Goal: Information Seeking & Learning: Learn about a topic

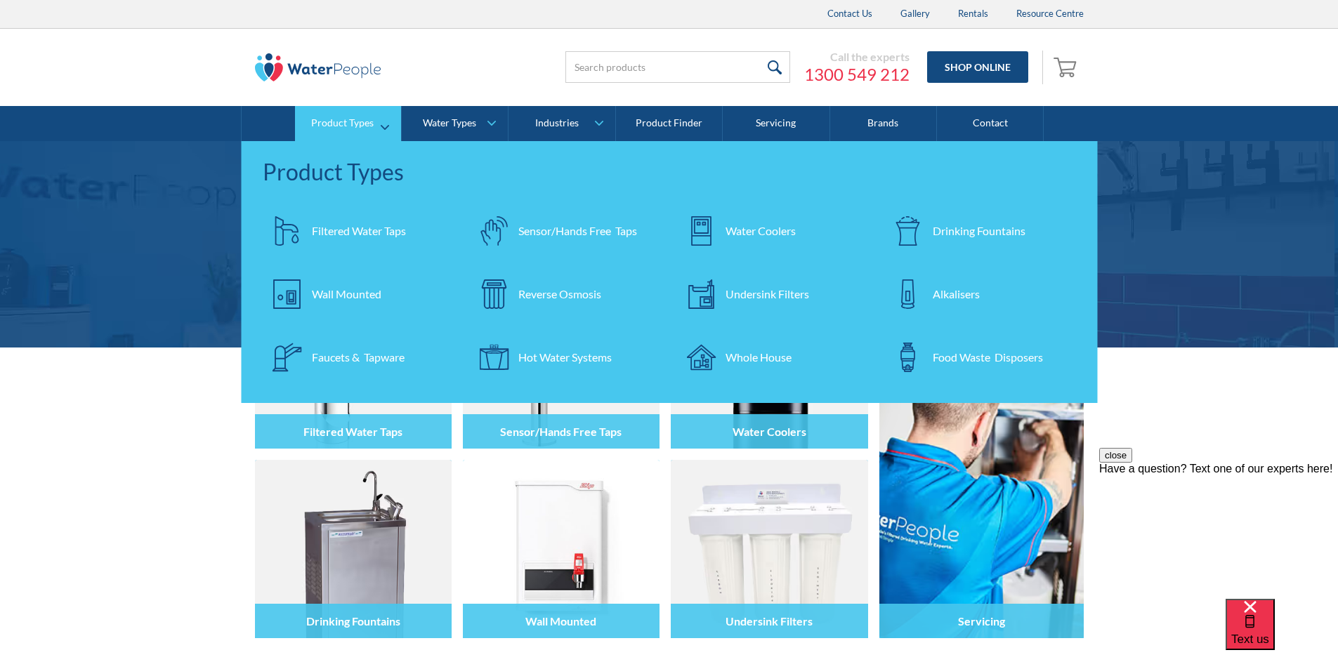
click at [572, 291] on div "Reverse Osmosis" at bounding box center [559, 294] width 83 height 17
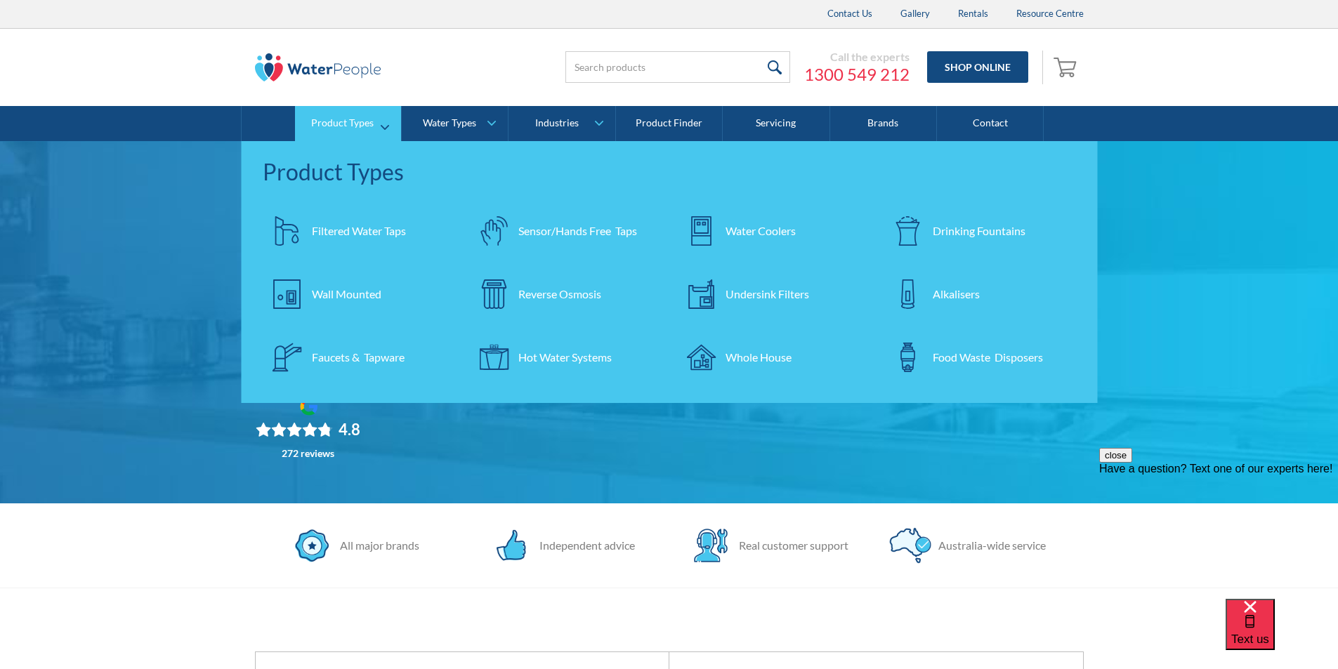
click at [546, 293] on div "Reverse Osmosis" at bounding box center [559, 294] width 83 height 17
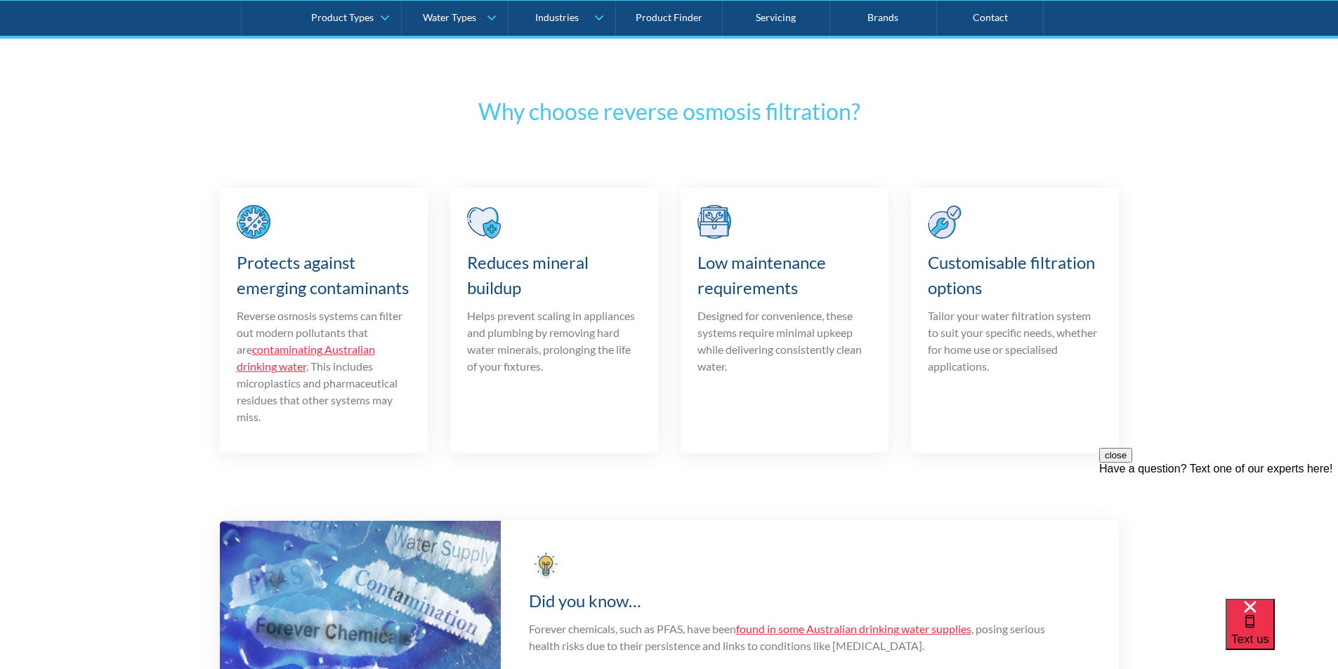
scroll to position [1545, 0]
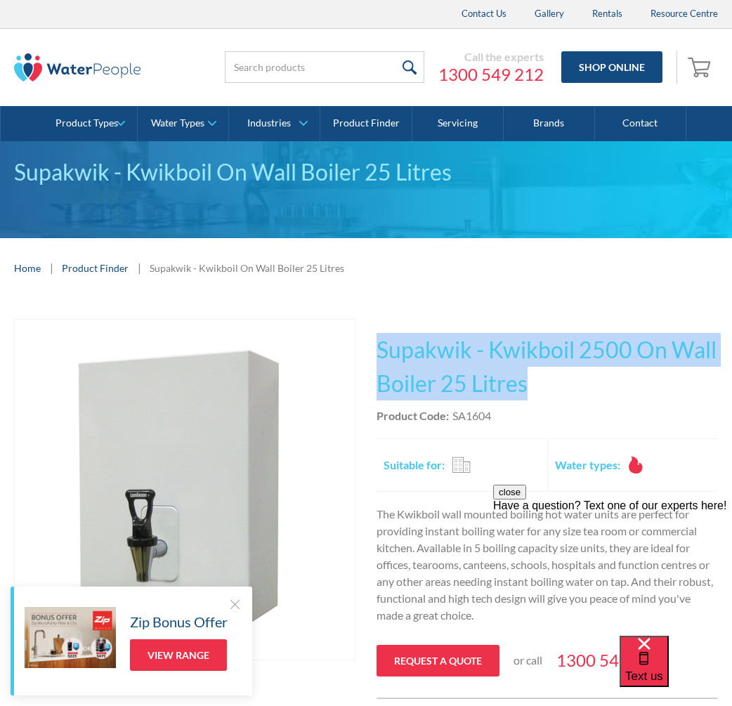
drag, startPoint x: 542, startPoint y: 384, endPoint x: 381, endPoint y: 341, distance: 166.5
click at [381, 341] on h1 "Supakwik - Kwikboil 2500 On Wall Boiler 25 Litres" at bounding box center [546, 366] width 341 height 67
copy h1 "Supakwik - Kwikboil 2500 On Wall Boiler 25 Litres"
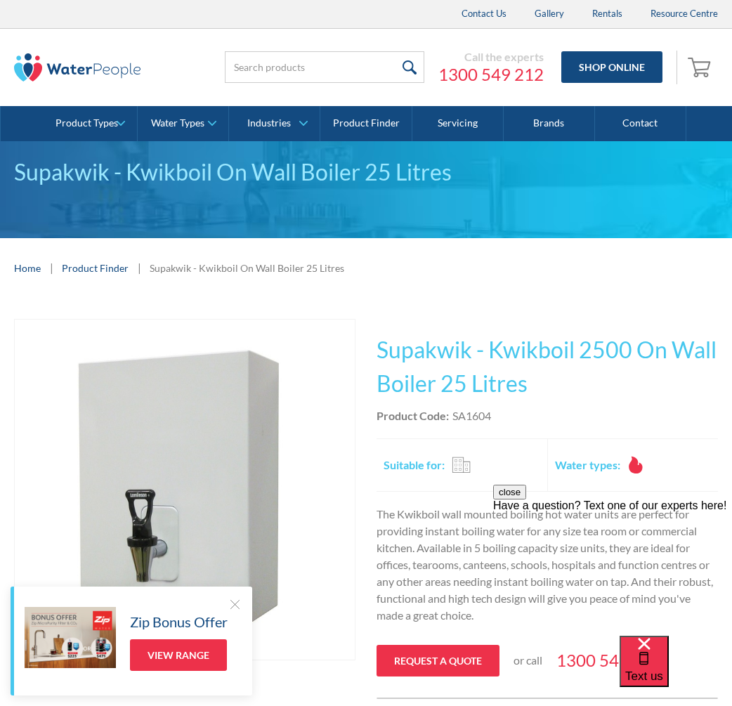
click at [512, 419] on div "Product Code: SA1604" at bounding box center [546, 415] width 341 height 17
drag, startPoint x: 502, startPoint y: 416, endPoint x: 454, endPoint y: 421, distance: 47.4
click at [454, 421] on div "Product Code: SA1604" at bounding box center [546, 415] width 341 height 17
copy div "SA1604"
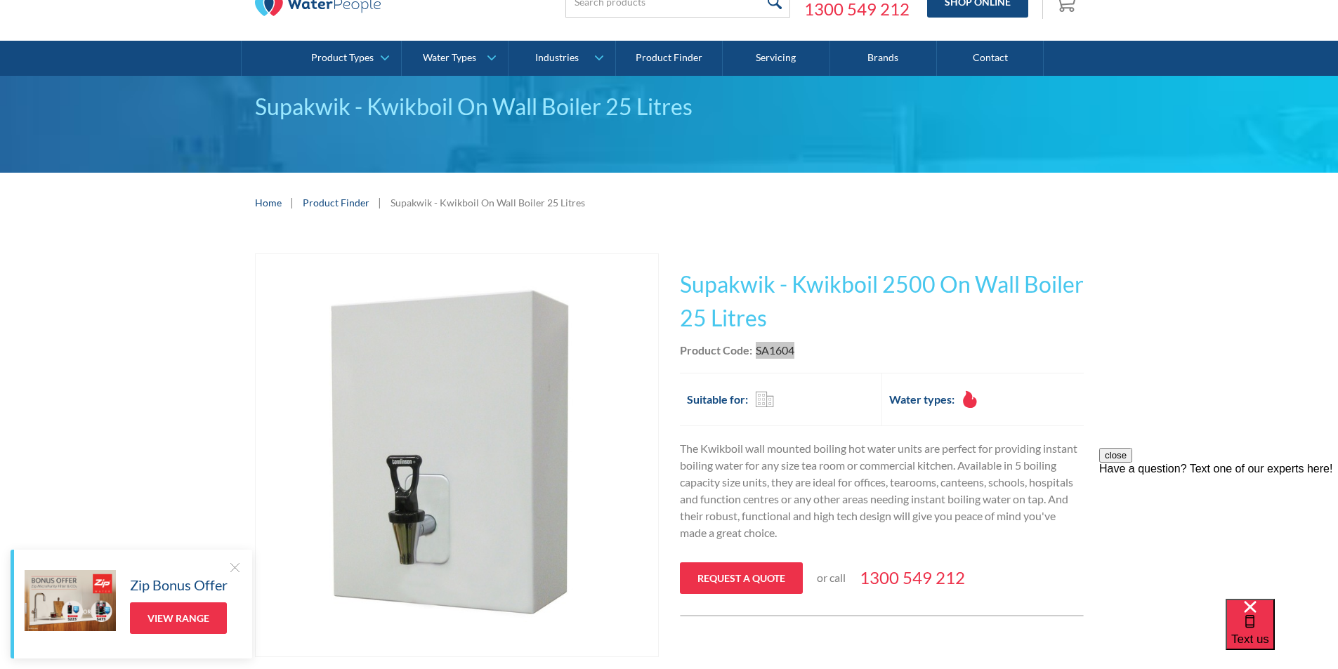
scroll to position [140, 0]
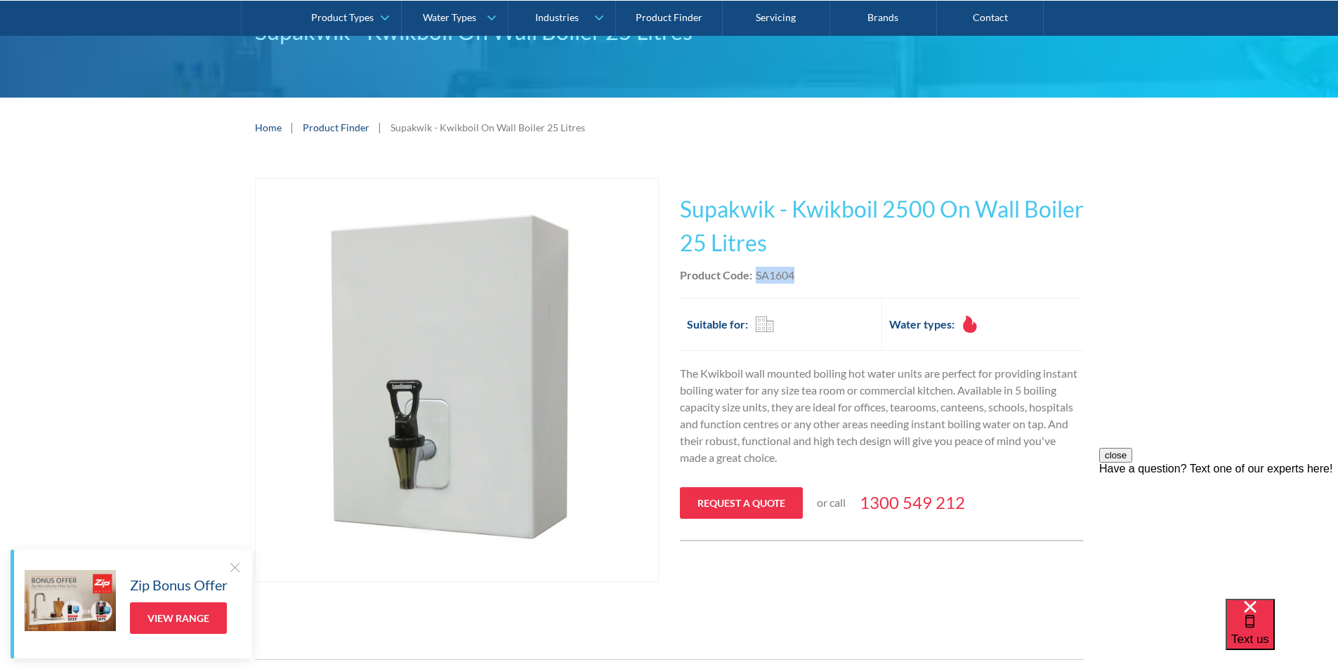
click at [494, 410] on img "open lightbox" at bounding box center [457, 380] width 402 height 402
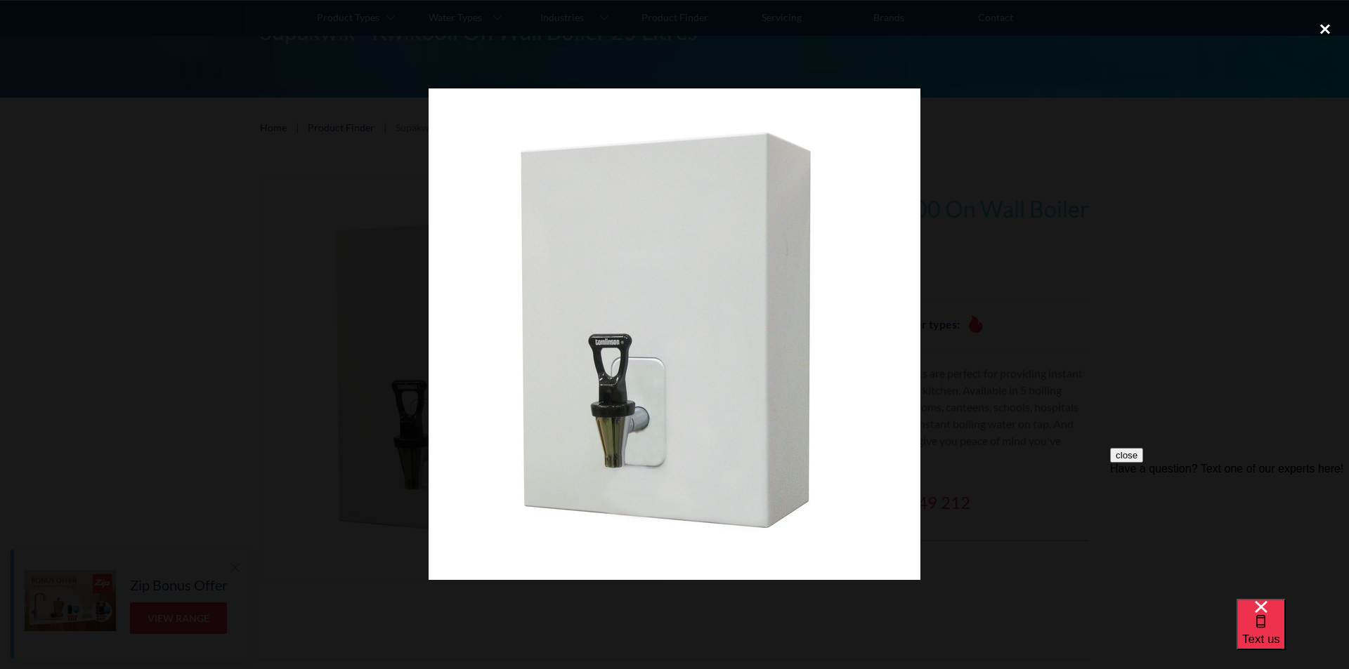
click at [1328, 27] on div "close lightbox" at bounding box center [1325, 28] width 48 height 31
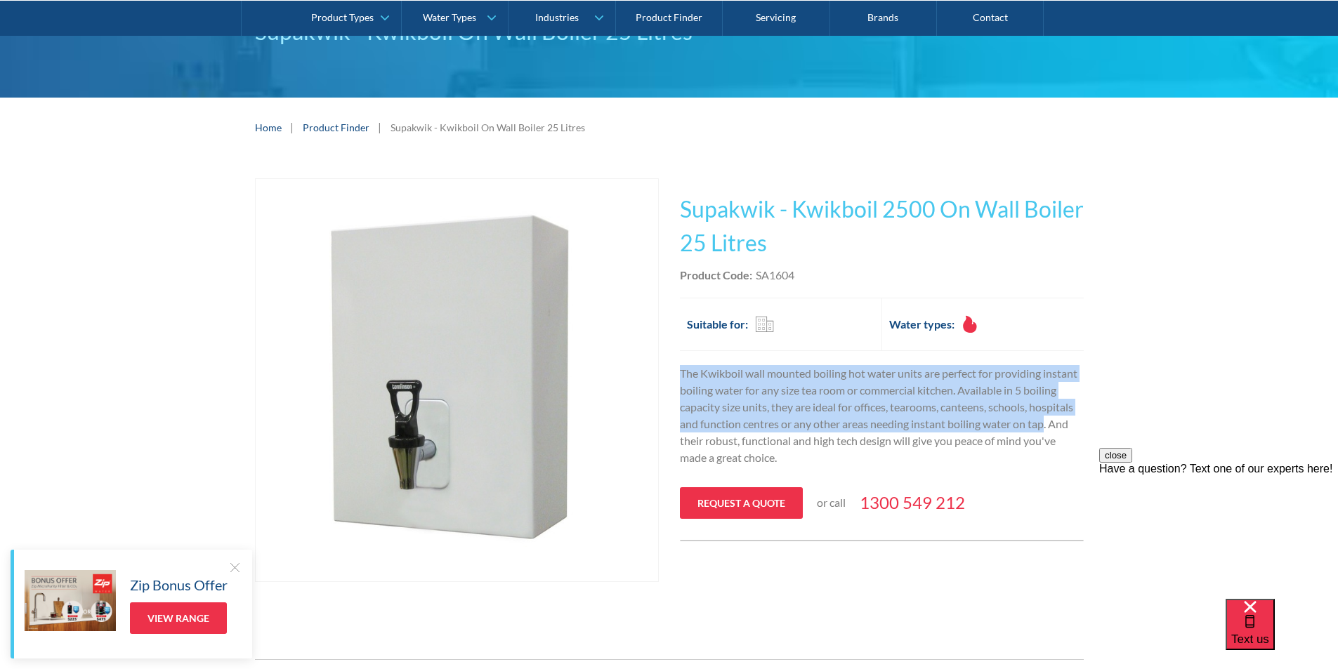
drag, startPoint x: 1047, startPoint y: 424, endPoint x: 677, endPoint y: 372, distance: 373.8
click at [677, 371] on div "Play video Fits Most Brands Best Seller No items found. This tap design is incl…" at bounding box center [669, 383] width 829 height 411
copy p "The Kwikboil wall mounted boiling hot water units are perfect for providing ins…"
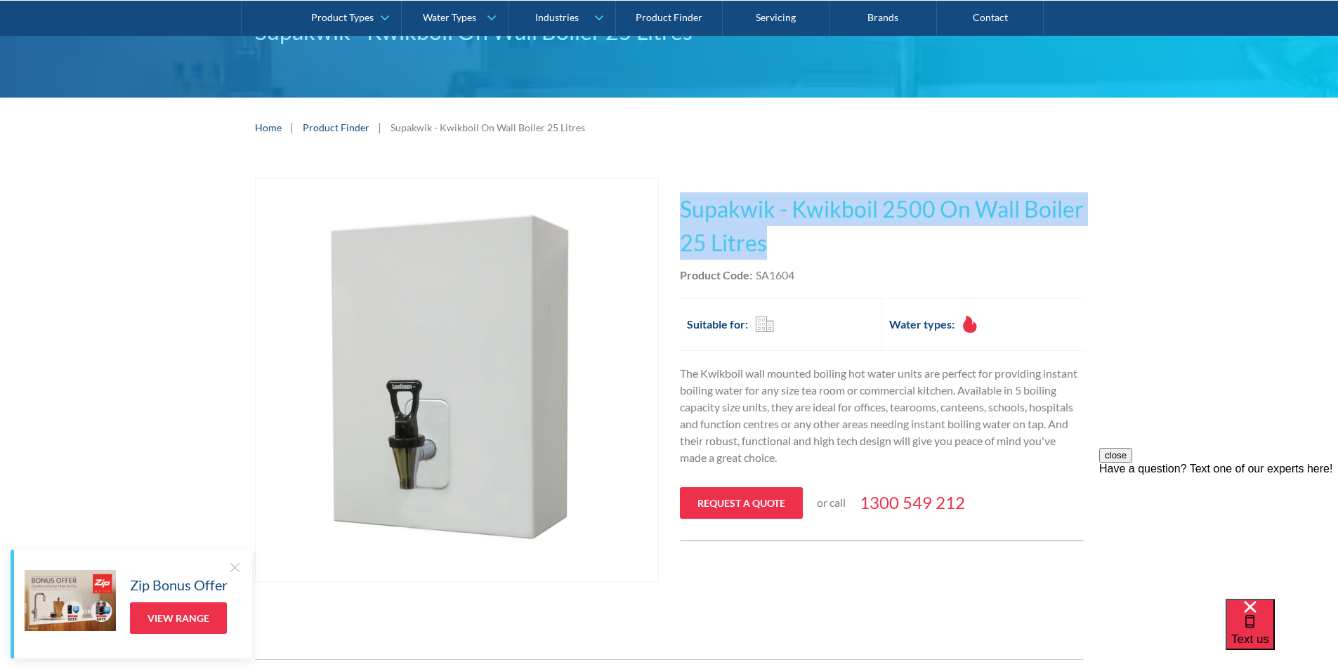
drag, startPoint x: 776, startPoint y: 242, endPoint x: 683, endPoint y: 209, distance: 98.2
click at [683, 209] on h1 "Supakwik - Kwikboil 2500 On Wall Boiler 25 Litres" at bounding box center [882, 225] width 404 height 67
copy h1 "Supakwik - Kwikboil 2500 On Wall Boiler 25 Litres"
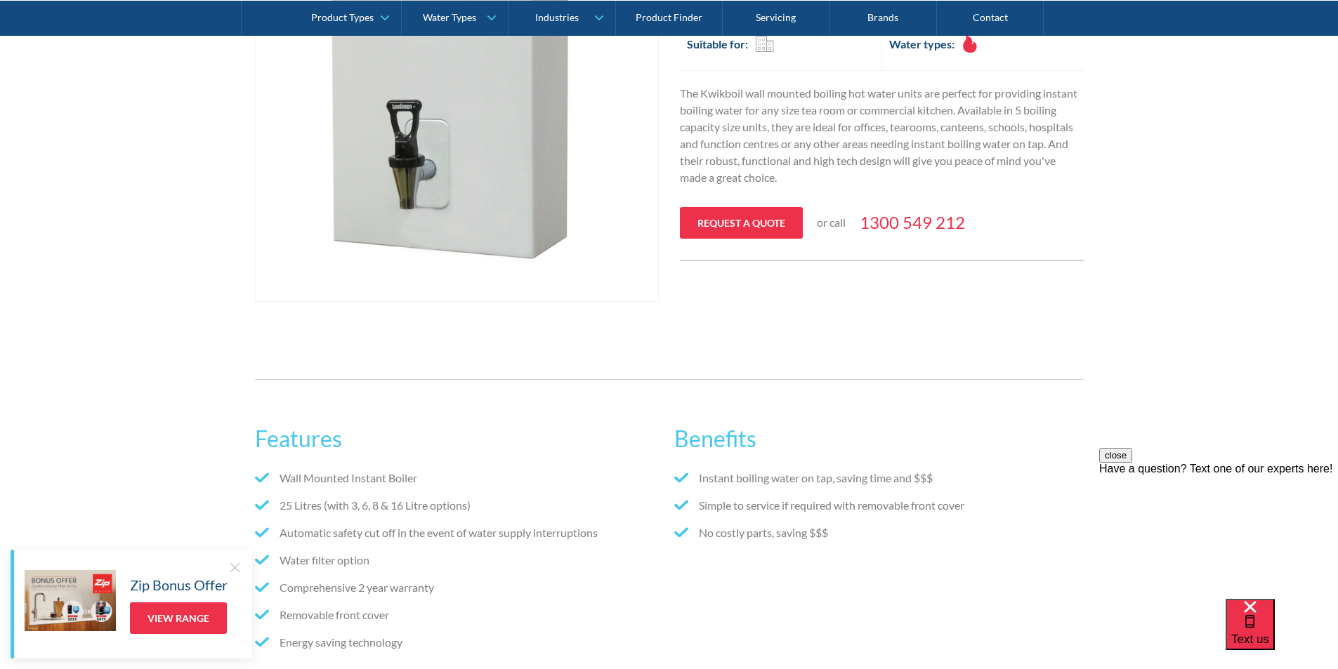
scroll to position [632, 0]
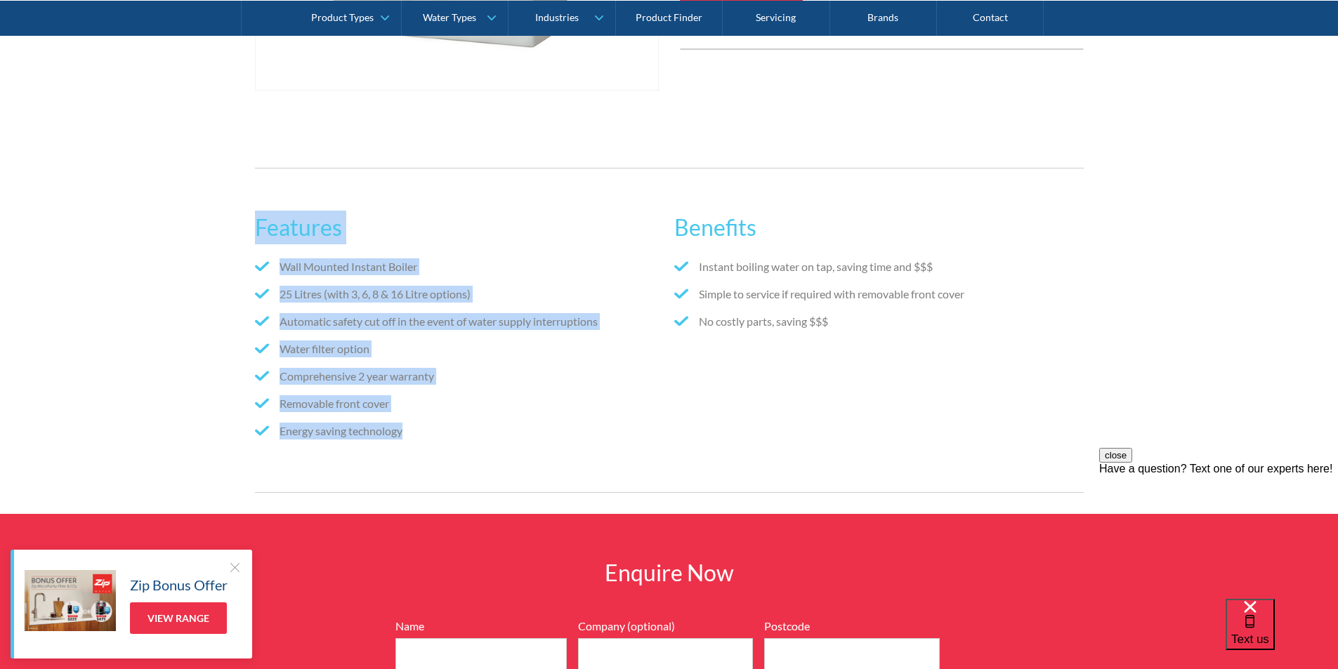
drag, startPoint x: 406, startPoint y: 435, endPoint x: 251, endPoint y: 227, distance: 260.0
click at [249, 226] on div "Features Wall Mounted Instant Boiler 25 Litres (with 3, 6, 8 & 16 Litre options…" at bounding box center [669, 330] width 1338 height 367
copy div "Features Wall Mounted Instant Boiler 25 Litres (with 3, 6, 8 & 16 Litre options…"
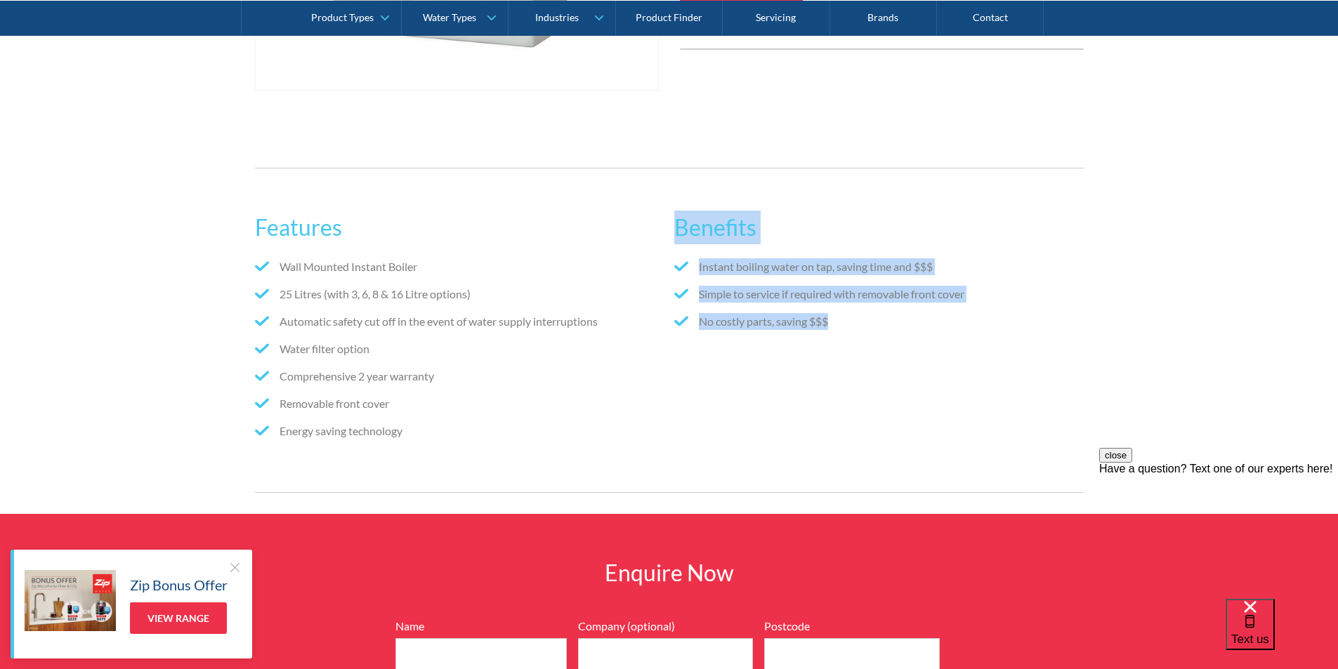
drag, startPoint x: 844, startPoint y: 322, endPoint x: 679, endPoint y: 211, distance: 199.3
click at [679, 210] on div "Benefits Instant boiling water on tap, saving time and $$$ Simple to service if…" at bounding box center [878, 331] width 409 height 268
copy div "Benefits Instant boiling water on tap, saving time and $$$ Simple to service if…"
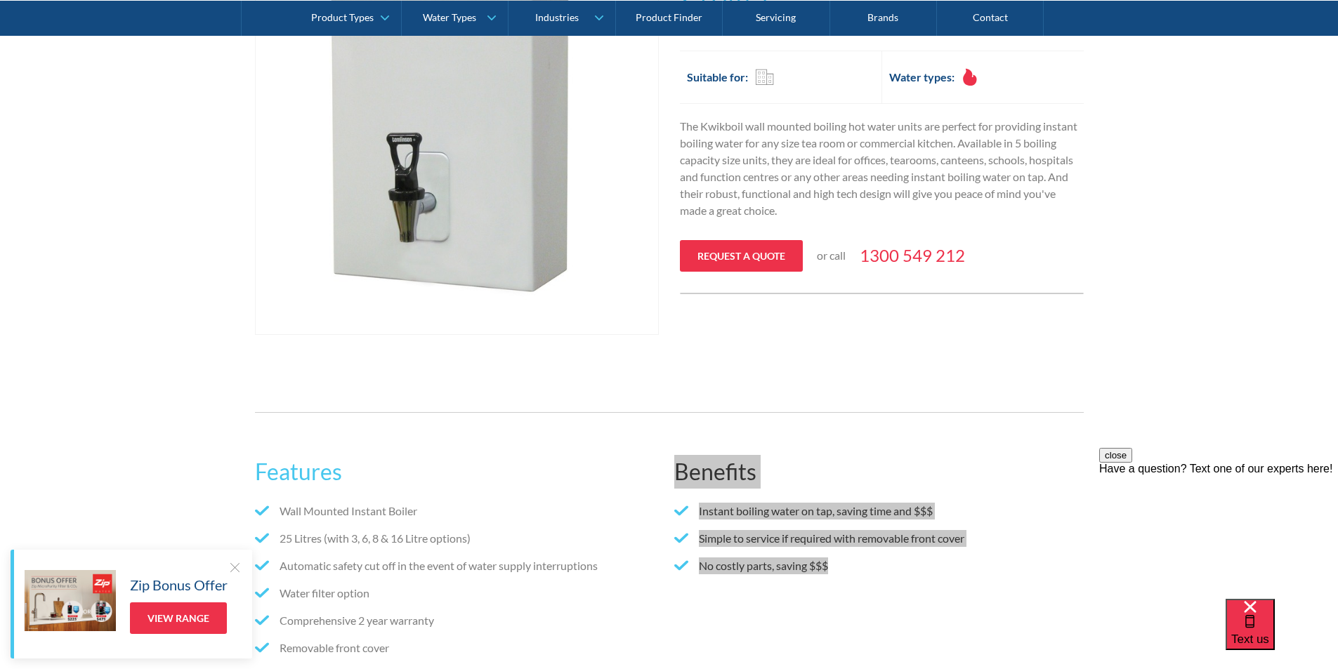
scroll to position [140, 0]
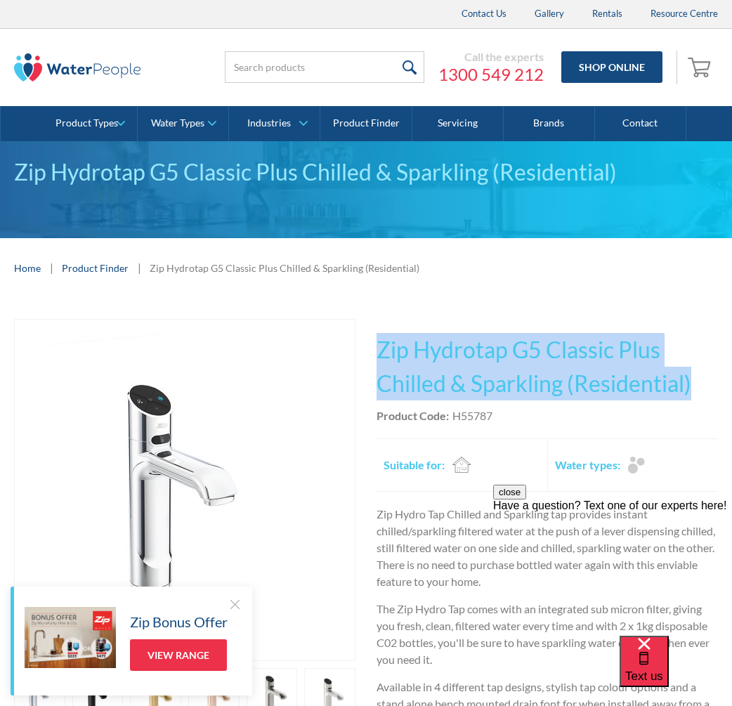
drag, startPoint x: 647, startPoint y: 374, endPoint x: 381, endPoint y: 339, distance: 268.4
click at [381, 339] on h1 "Zip Hydrotap G5 Classic Plus Chilled & Sparkling (Residential)" at bounding box center [546, 366] width 341 height 67
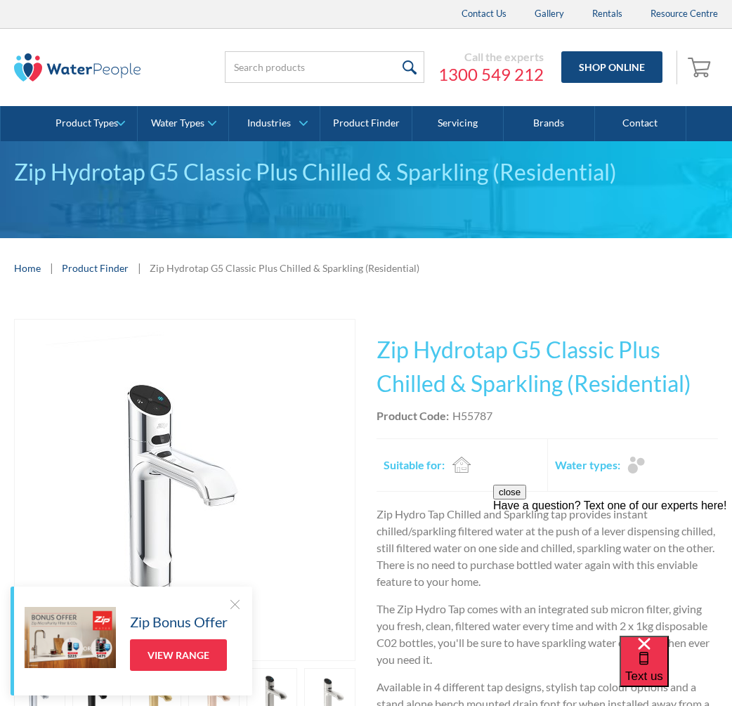
click at [495, 425] on div "This tap design is included in our standard range tap options when you purchase…" at bounding box center [546, 590] width 341 height 542
drag, startPoint x: 498, startPoint y: 412, endPoint x: 451, endPoint y: 423, distance: 48.2
click at [451, 421] on div "Product Code: H55787" at bounding box center [546, 415] width 341 height 17
copy div "H55787"
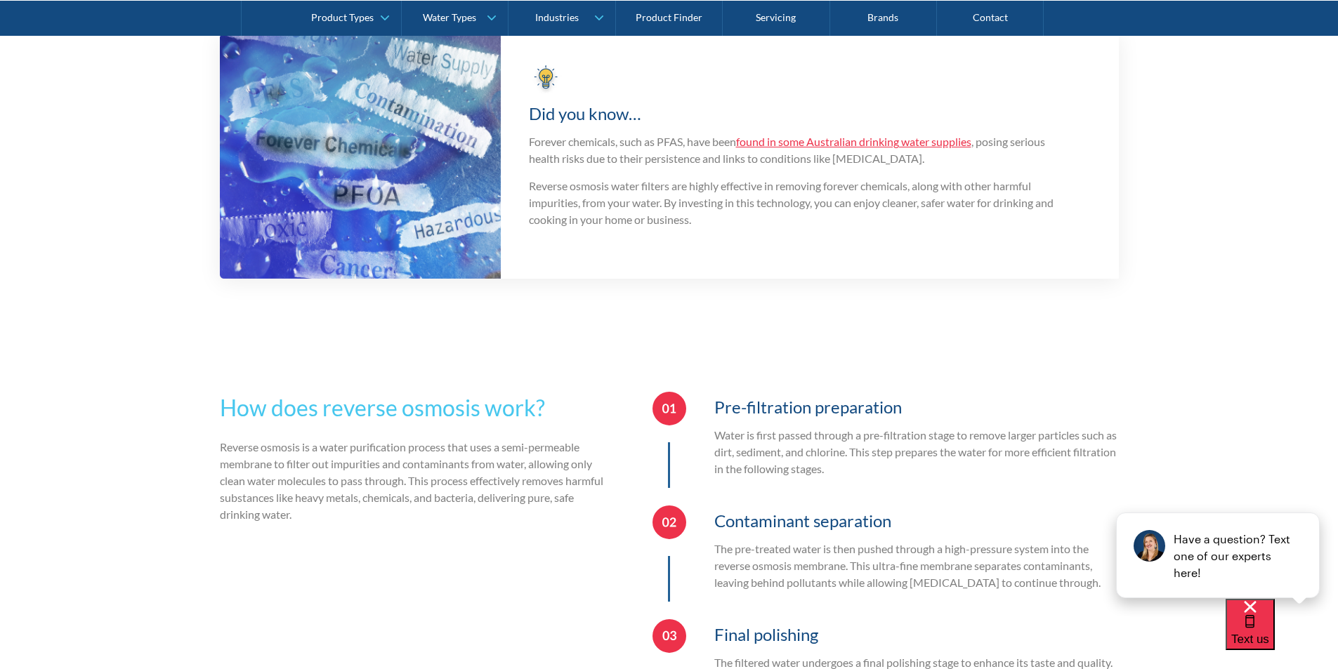
scroll to position [2033, 0]
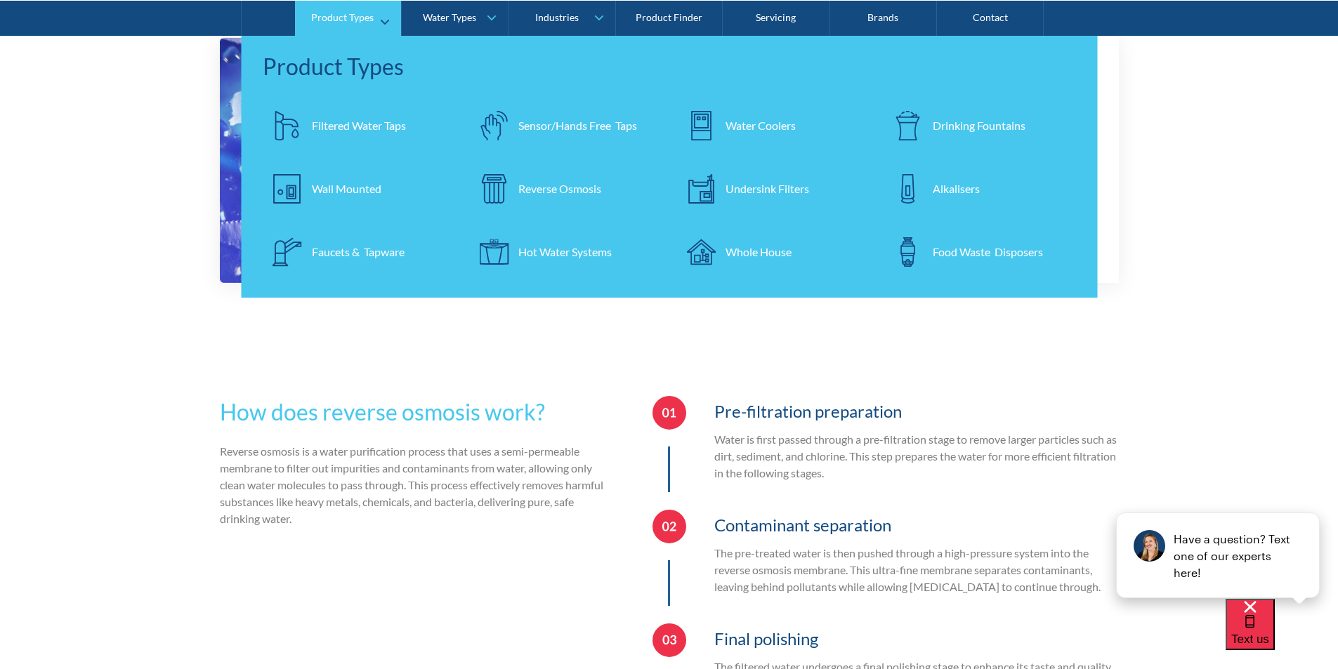
click at [365, 123] on div "Filtered Water Taps" at bounding box center [359, 125] width 94 height 17
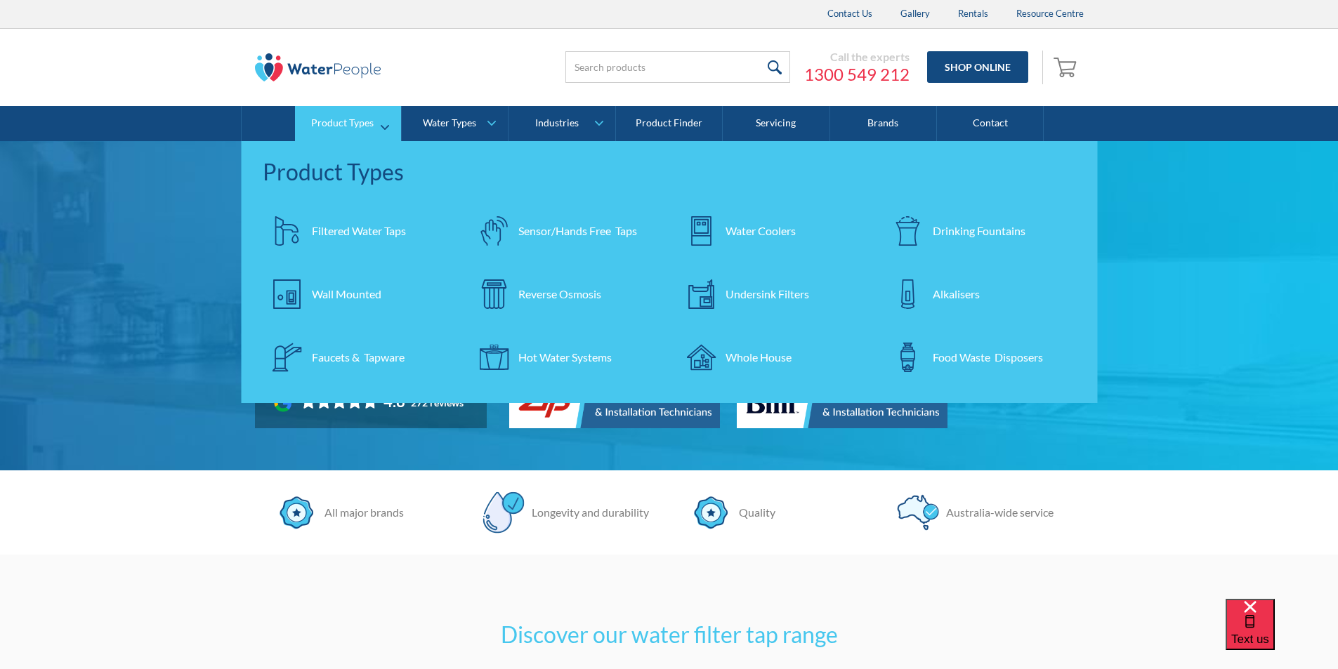
click at [367, 229] on div "Filtered Water Taps" at bounding box center [359, 231] width 94 height 17
click at [585, 291] on div "Reverse Osmosis" at bounding box center [559, 294] width 83 height 17
click at [591, 291] on div "Reverse Osmosis" at bounding box center [559, 294] width 83 height 17
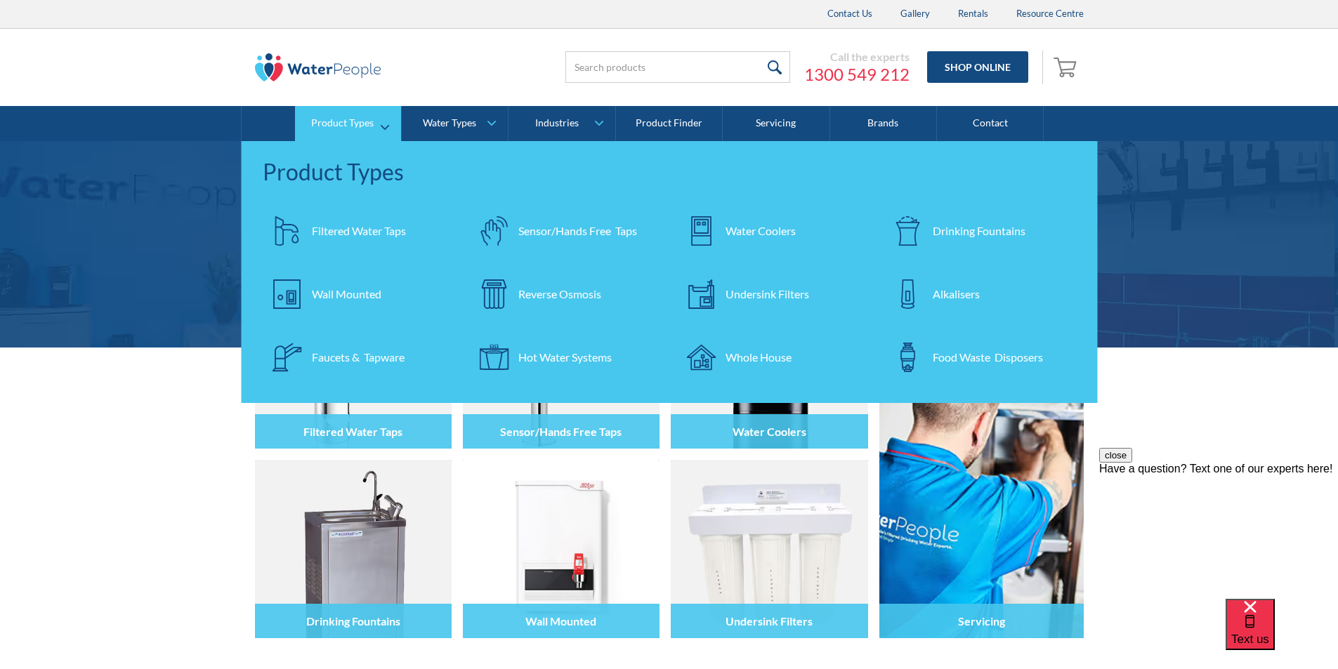
click at [381, 228] on div "Filtered Water Taps" at bounding box center [359, 231] width 94 height 17
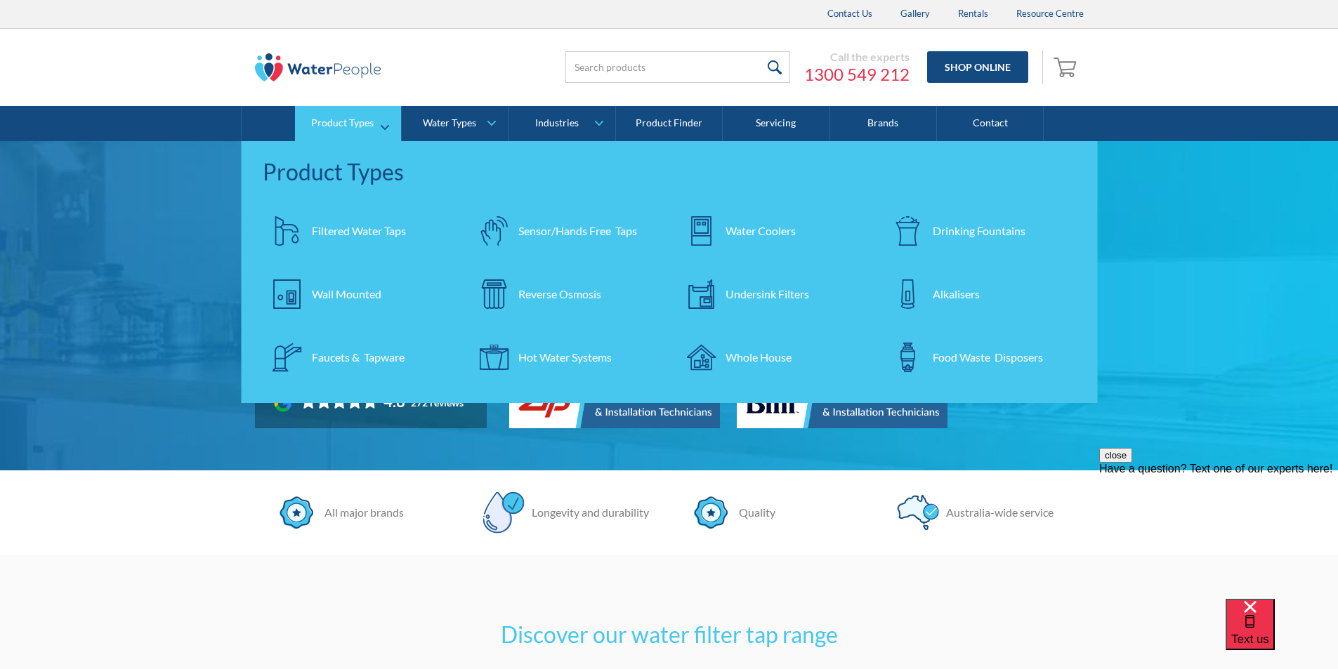
click at [768, 287] on div "Undersink Filters" at bounding box center [768, 294] width 84 height 17
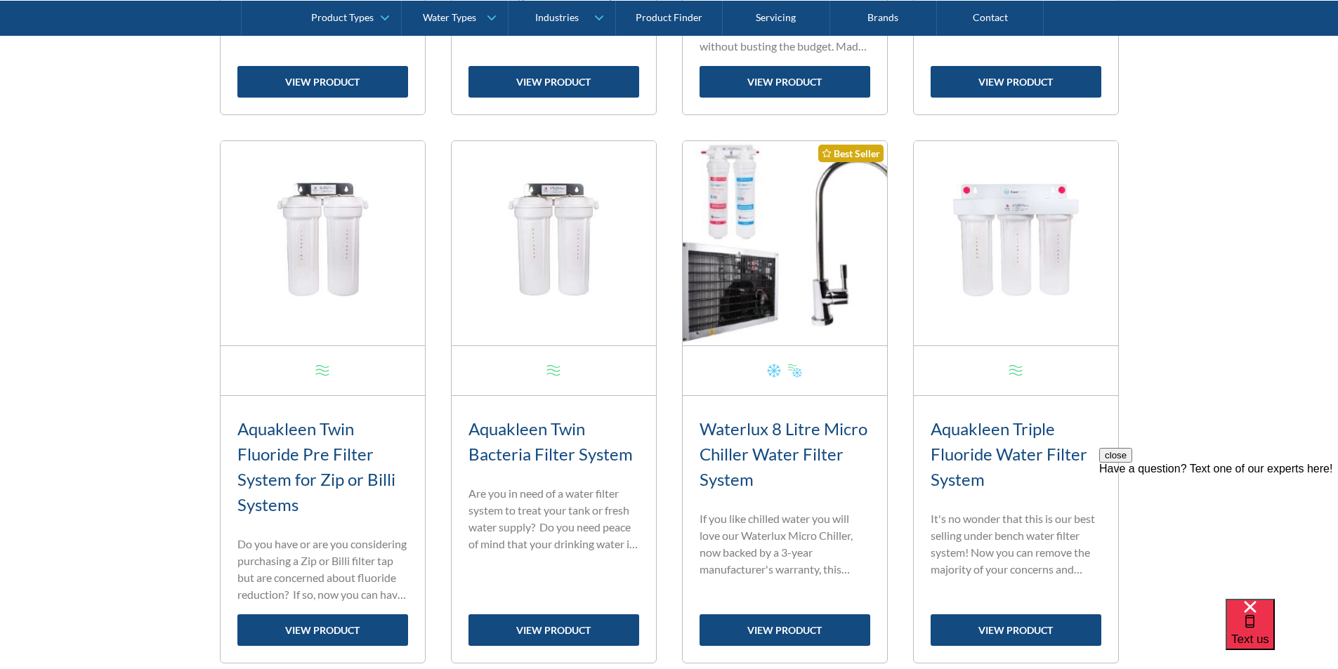
scroll to position [1124, 0]
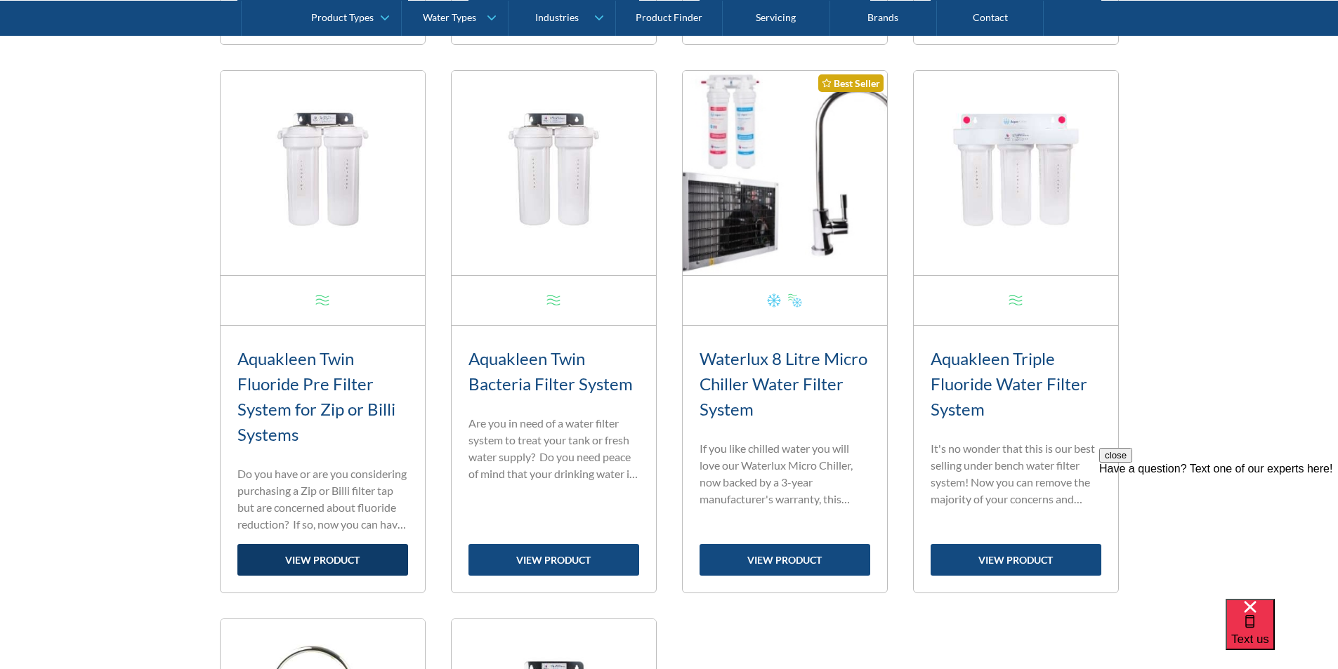
click at [338, 556] on link "view product" at bounding box center [322, 560] width 171 height 32
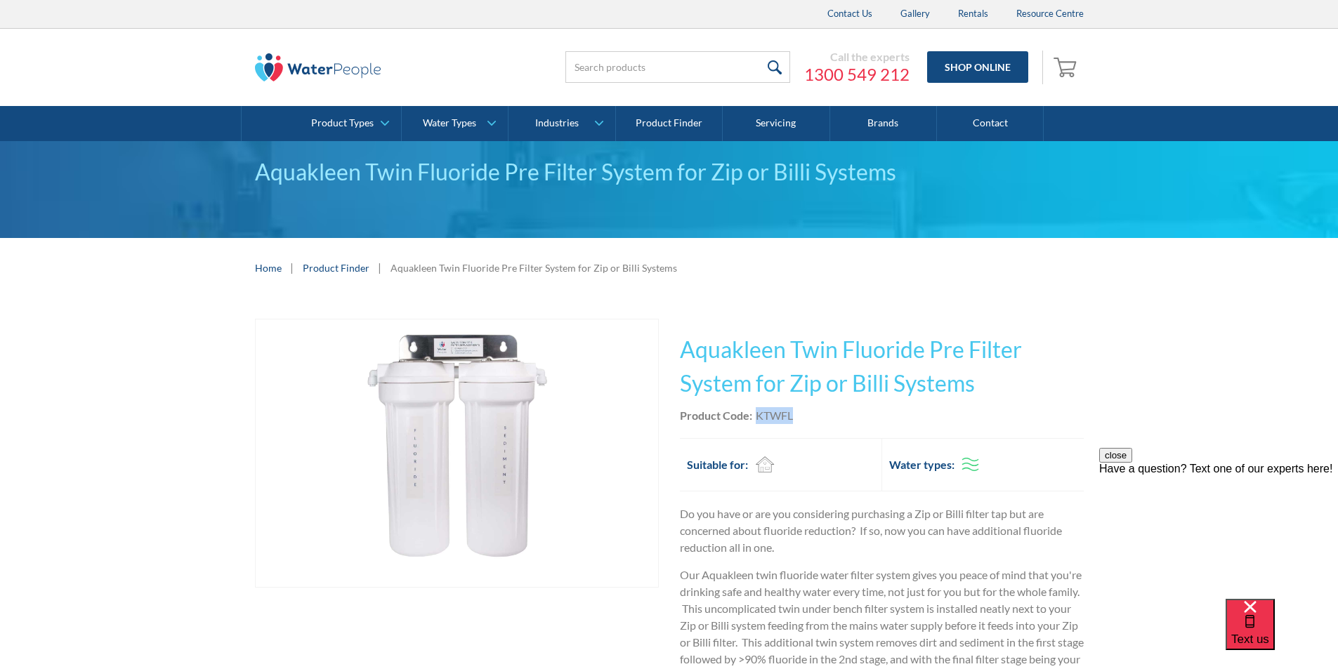
drag, startPoint x: 798, startPoint y: 414, endPoint x: 752, endPoint y: 412, distance: 45.7
click at [752, 412] on div "Product Code: KTWFL" at bounding box center [882, 415] width 404 height 17
copy div "KTWFL"
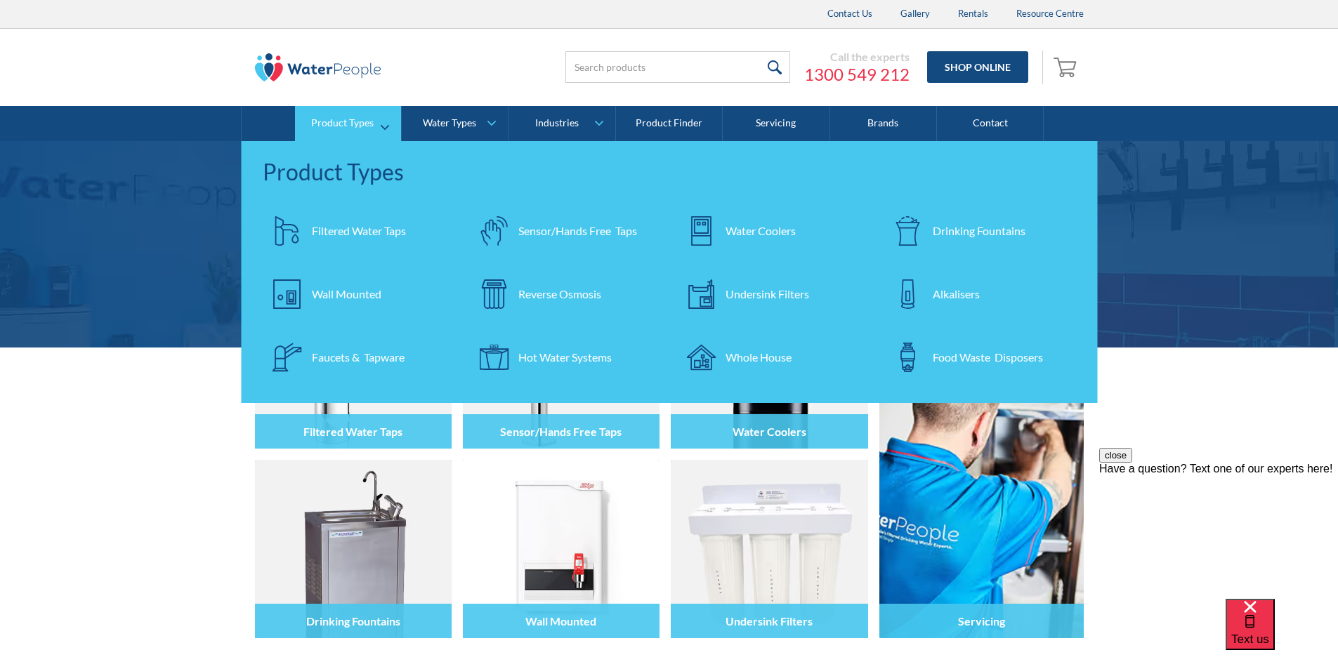
click at [360, 228] on div "Filtered Water Taps" at bounding box center [359, 231] width 94 height 17
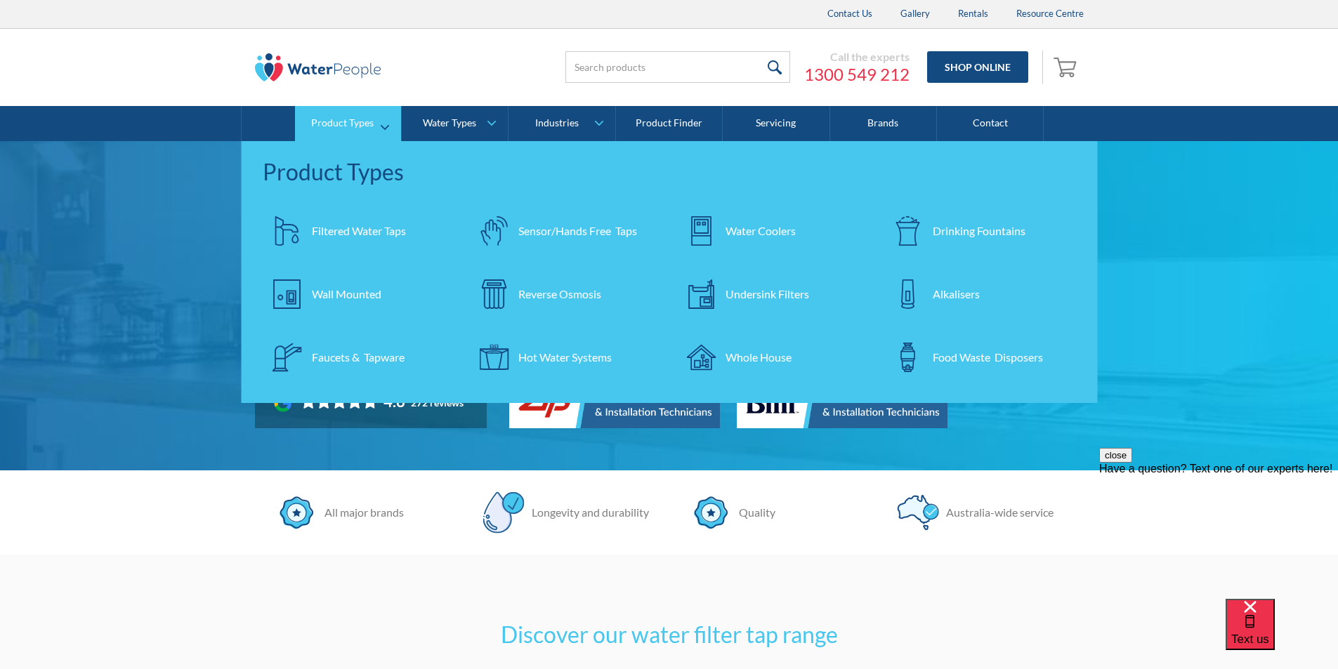
click at [381, 228] on div "Filtered Water Taps" at bounding box center [359, 231] width 94 height 17
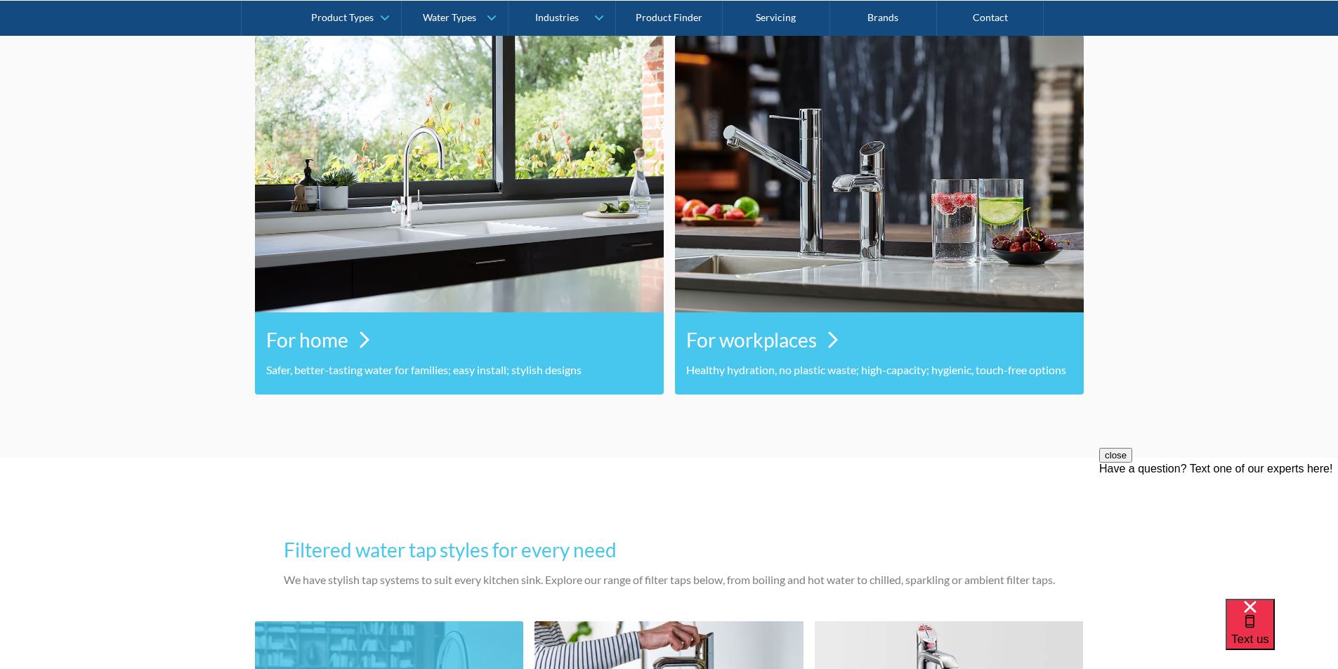
scroll to position [702, 0]
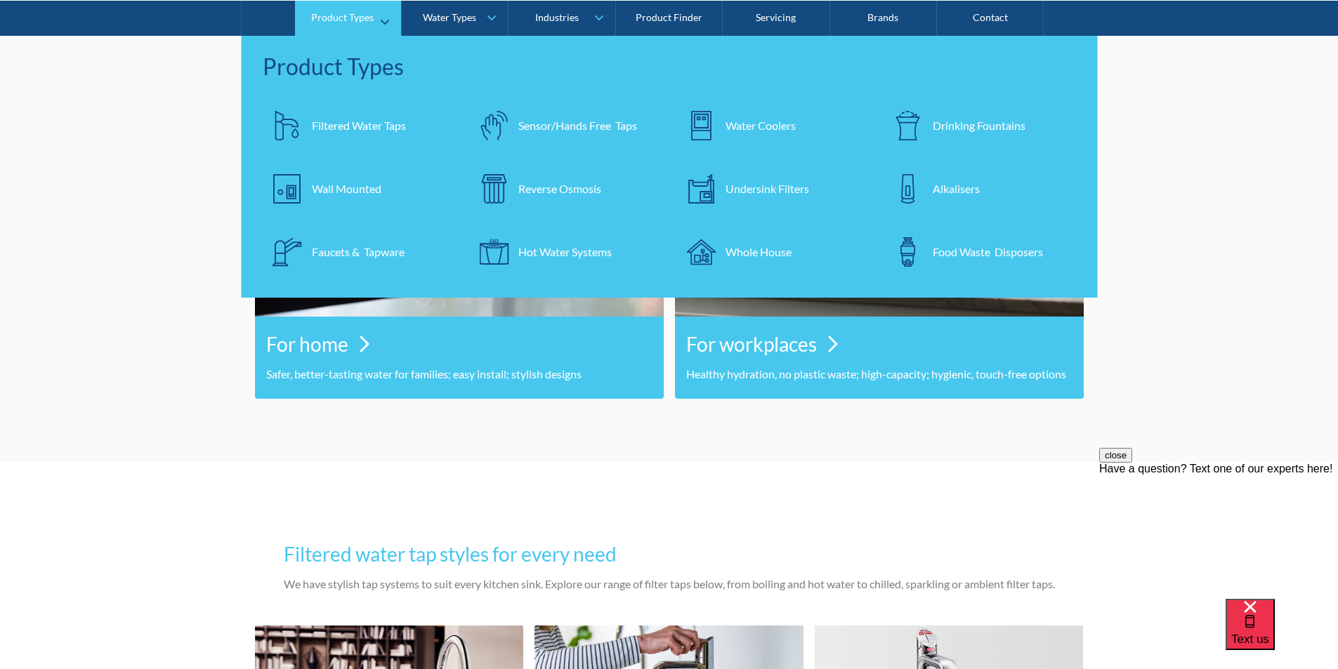
click at [554, 187] on div "Reverse Osmosis" at bounding box center [559, 188] width 83 height 17
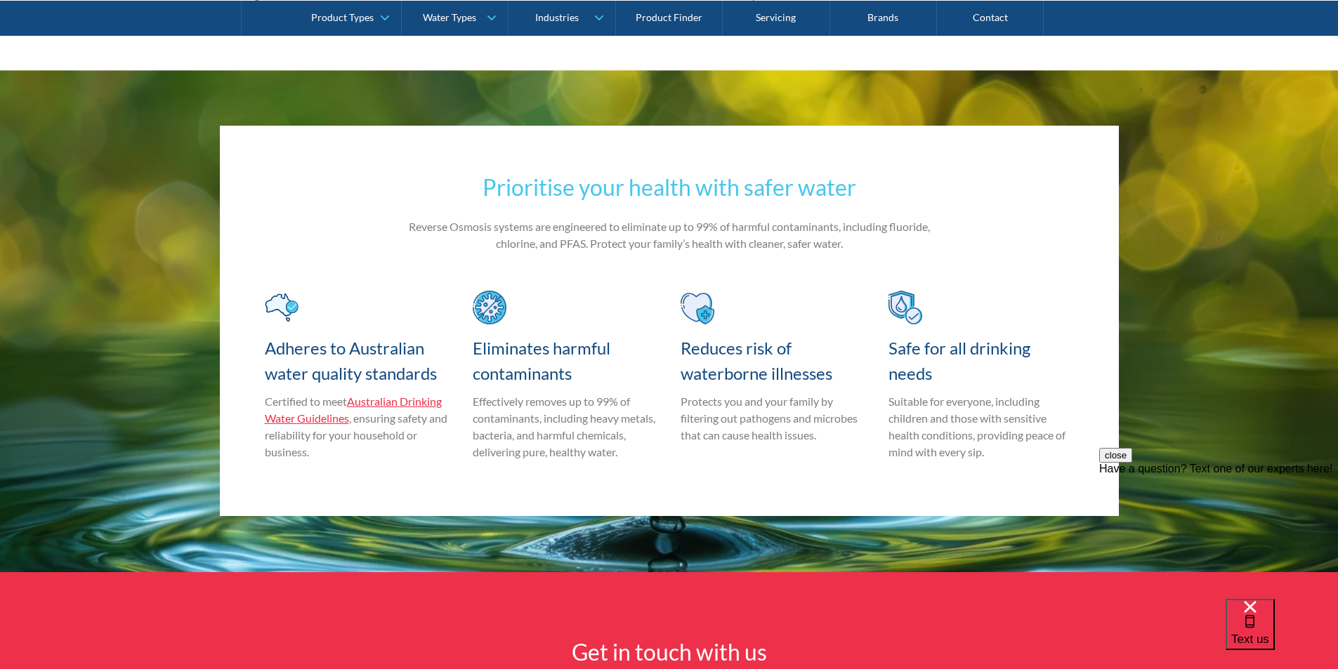
scroll to position [2669, 0]
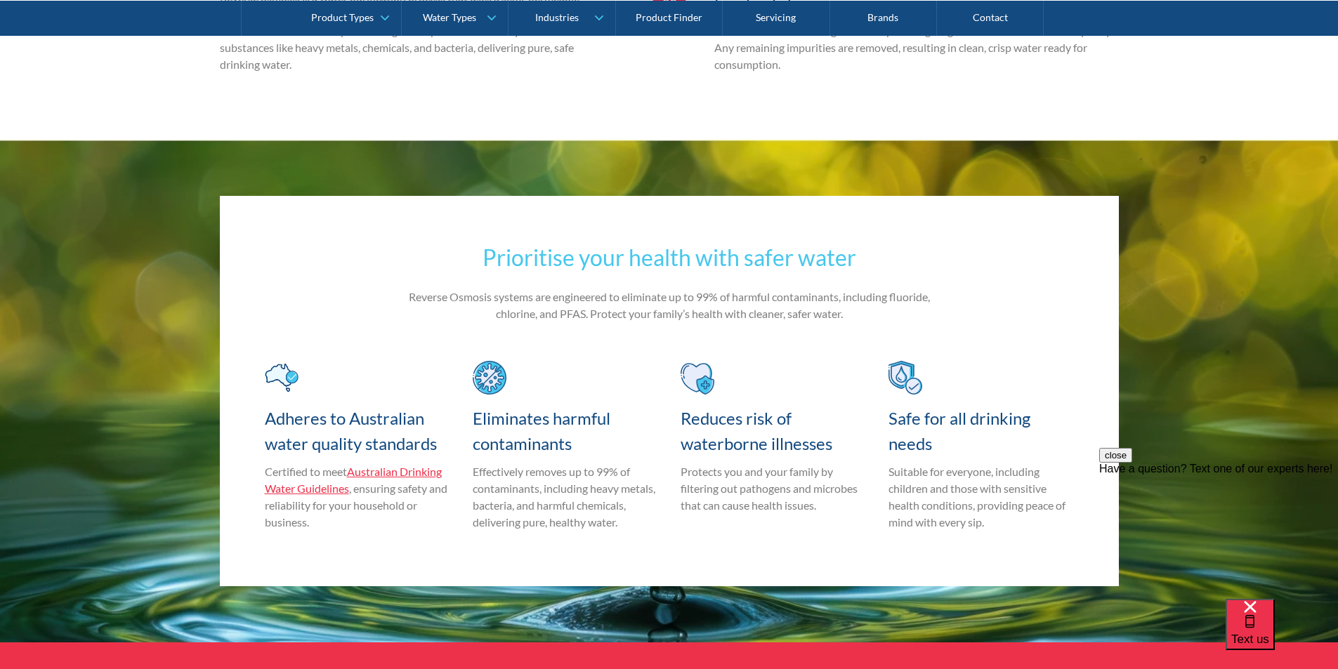
drag, startPoint x: 860, startPoint y: 299, endPoint x: 392, endPoint y: 270, distance: 468.7
click at [394, 267] on div "Prioritise your health with safer water Reverse Osmosis systems are engineered …" at bounding box center [669, 391] width 899 height 391
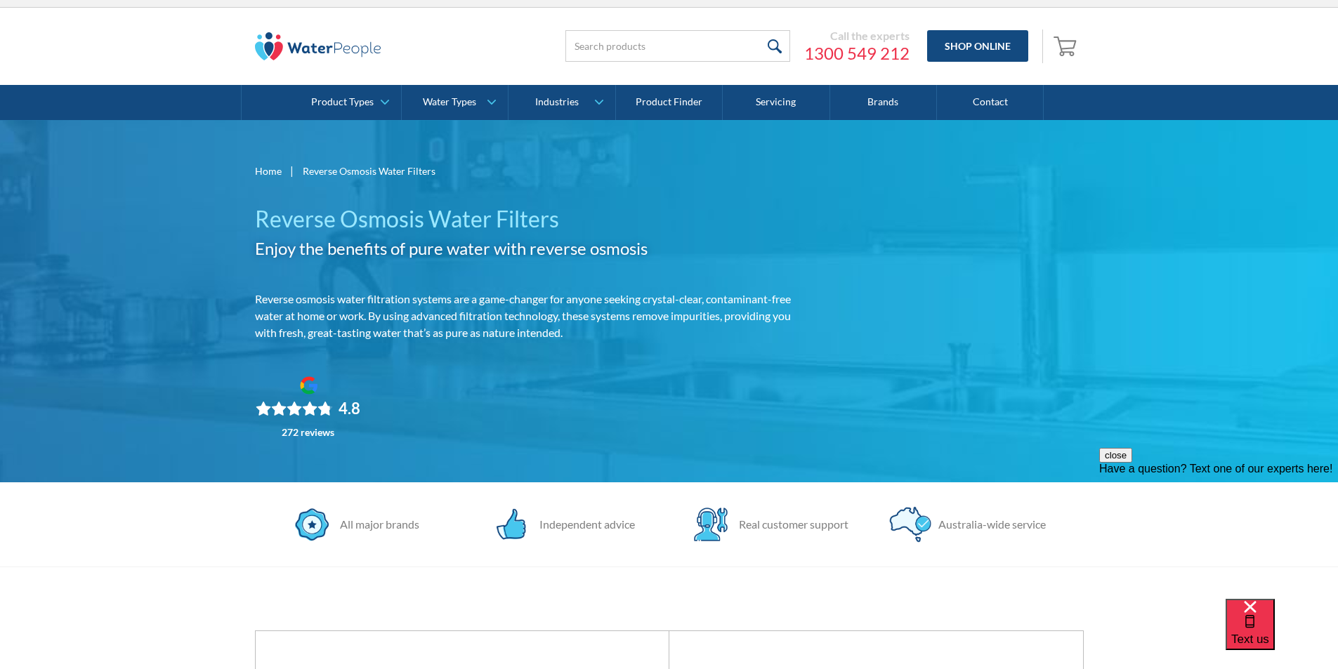
scroll to position [0, 0]
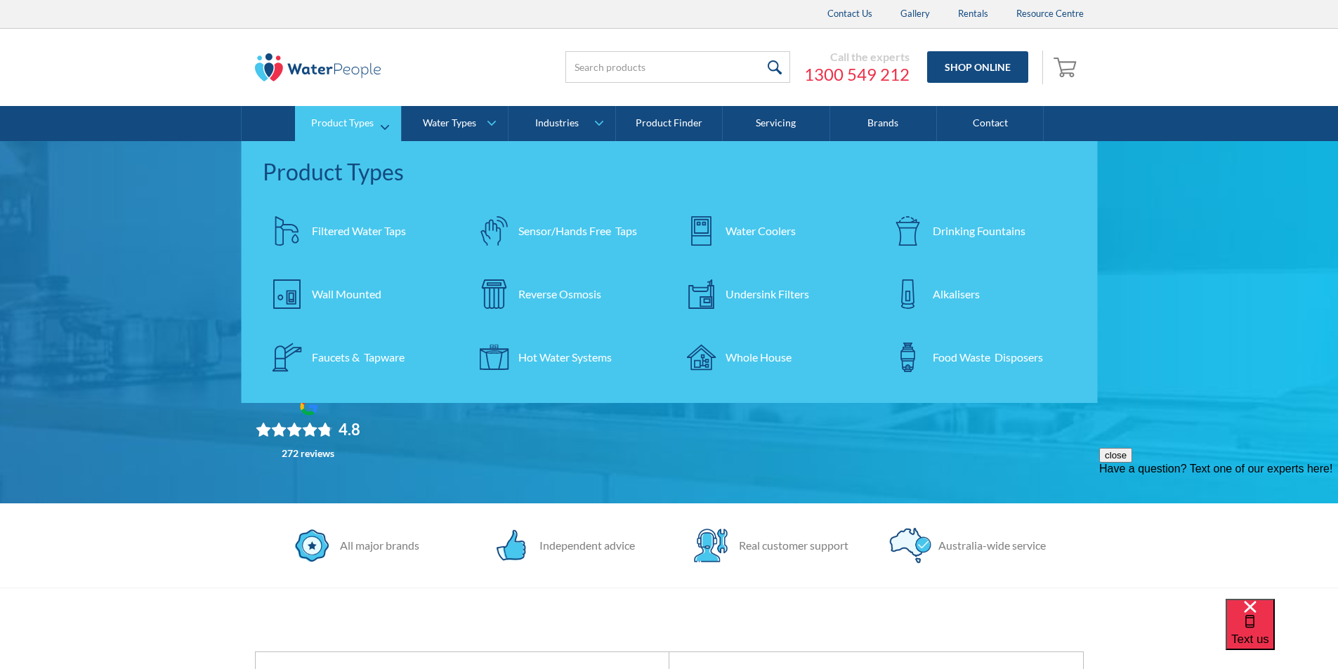
click at [560, 293] on div "Reverse Osmosis" at bounding box center [559, 294] width 83 height 17
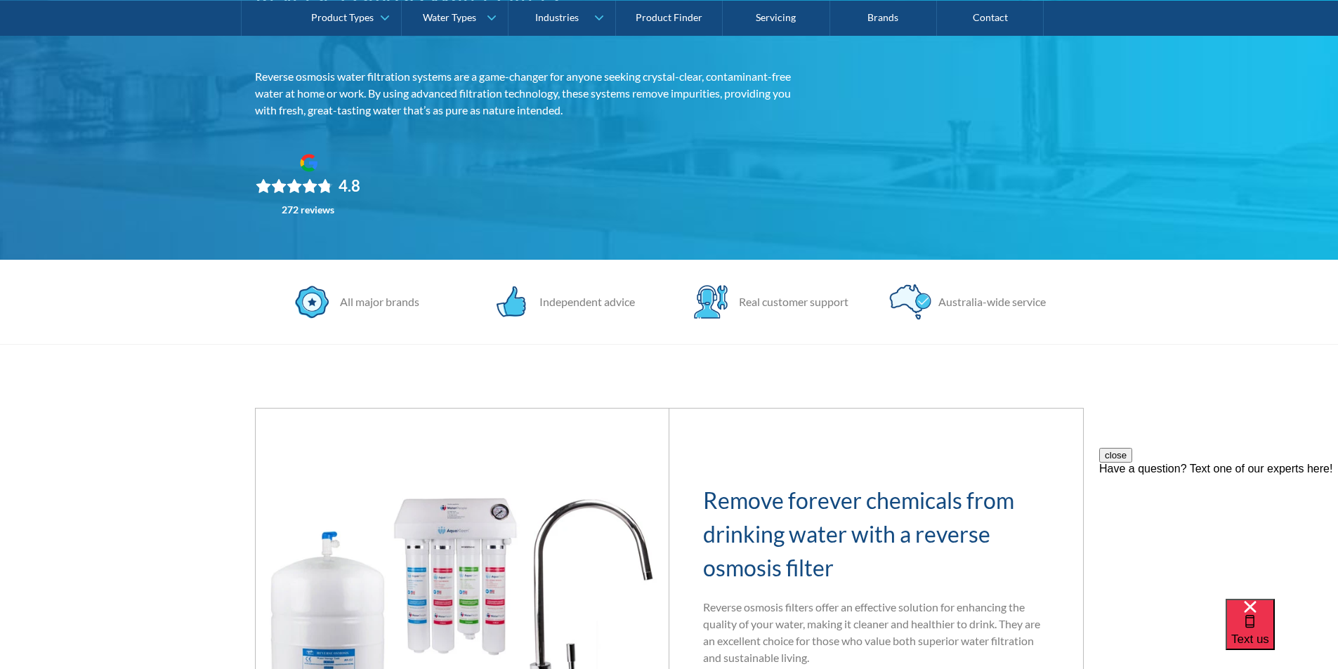
scroll to position [140, 0]
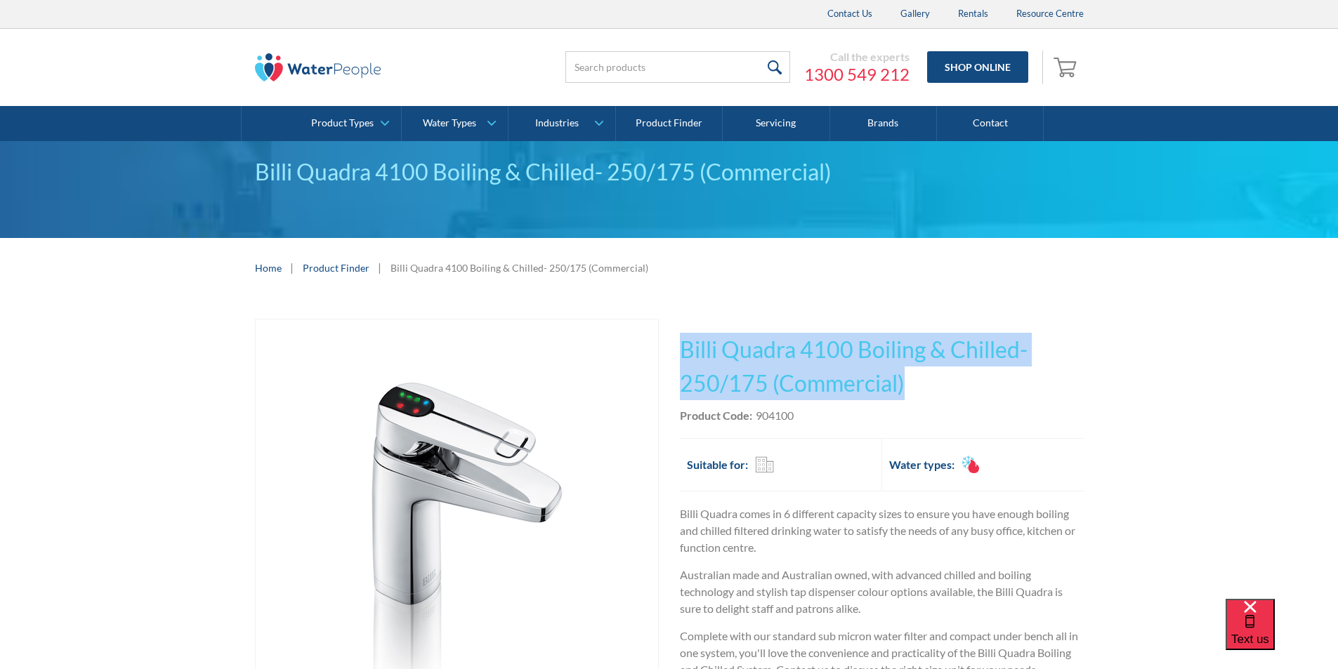
drag, startPoint x: 918, startPoint y: 381, endPoint x: 683, endPoint y: 335, distance: 239.1
click at [683, 334] on h1 "Billi Quadra 4100 Boiling & Chilled- 250/175 (Commercial)" at bounding box center [882, 366] width 404 height 67
copy h1 "Billi Quadra 4100 Boiling & Chilled- 250/175 (Commercial)"
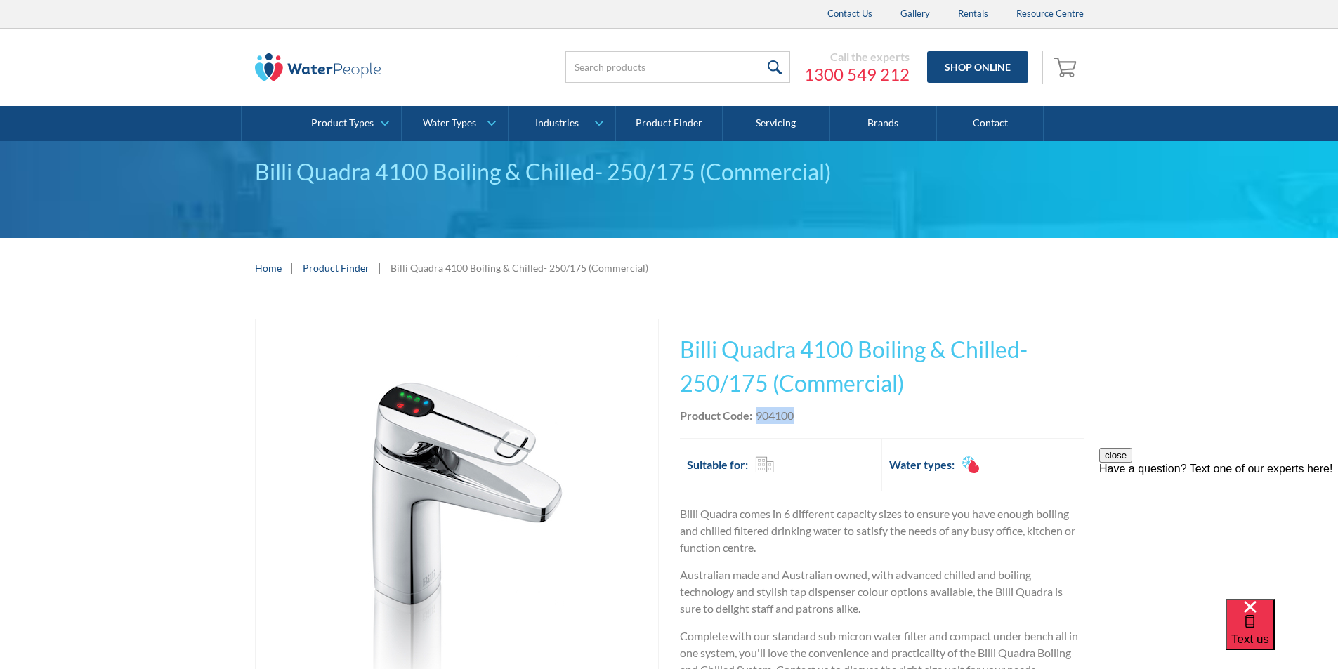
drag, startPoint x: 797, startPoint y: 412, endPoint x: 756, endPoint y: 416, distance: 41.6
click at [756, 416] on div "Product Code: 904100" at bounding box center [882, 415] width 404 height 17
copy div "904100"
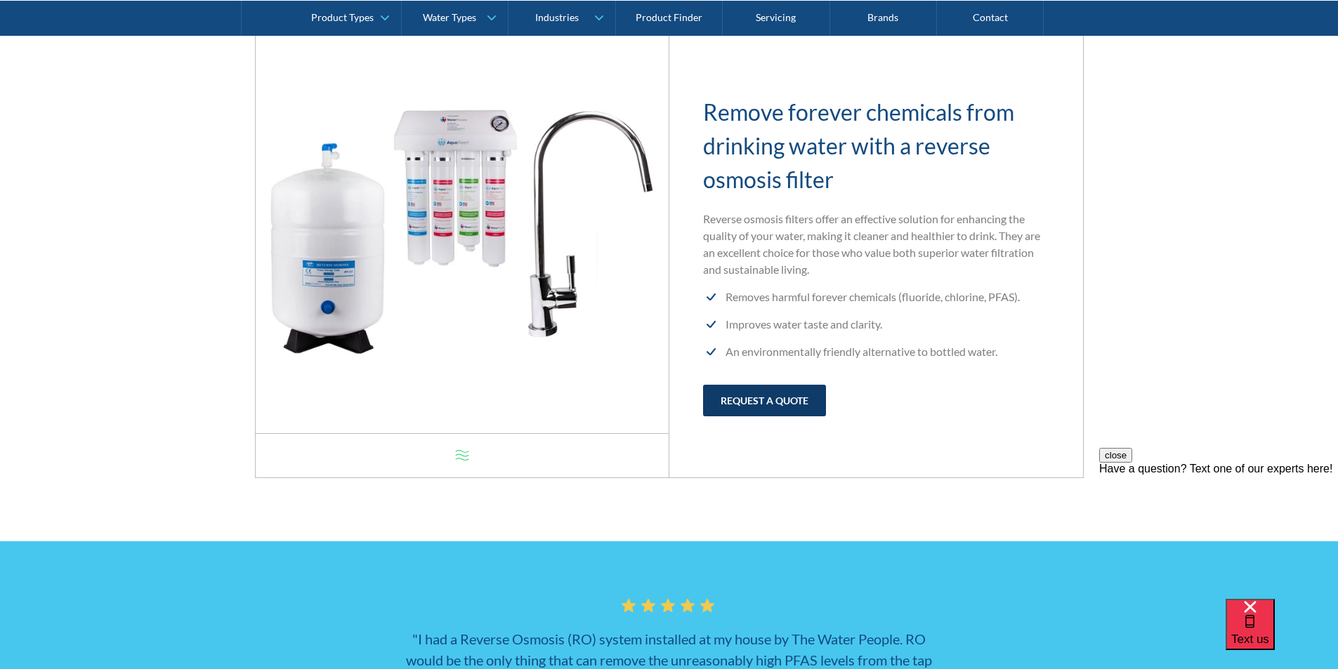
click at [788, 395] on link "request a quote" at bounding box center [764, 401] width 123 height 32
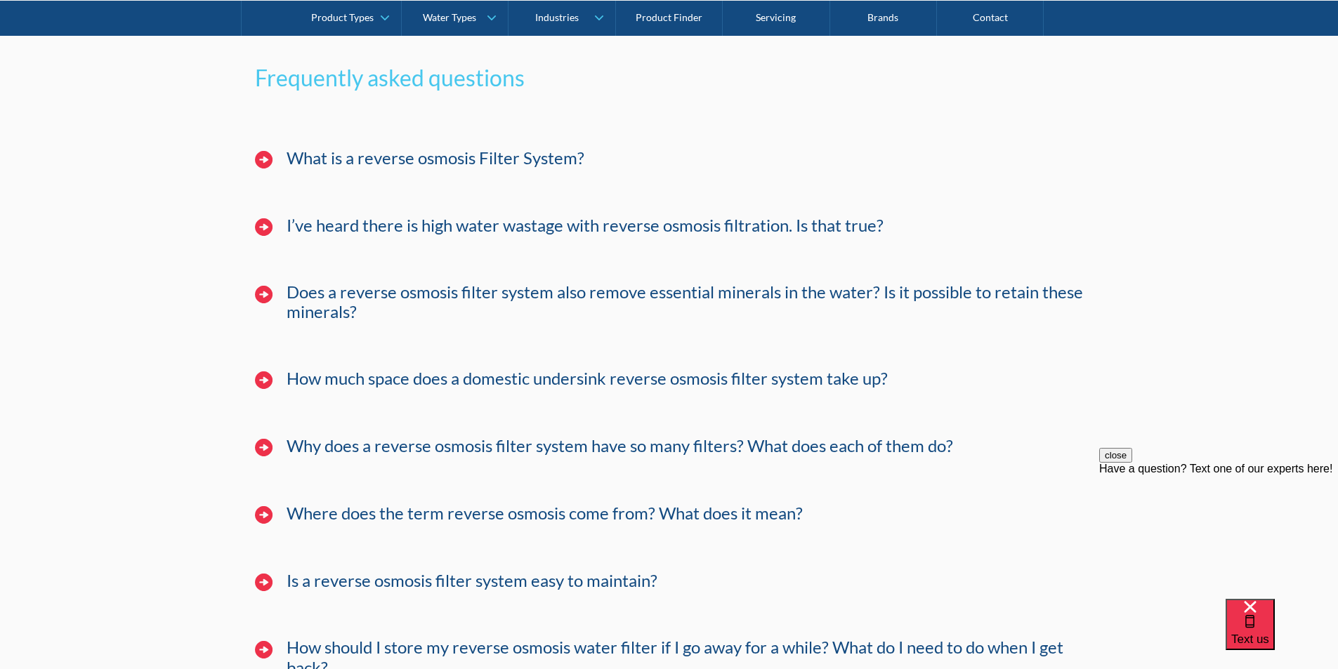
scroll to position [8335, 0]
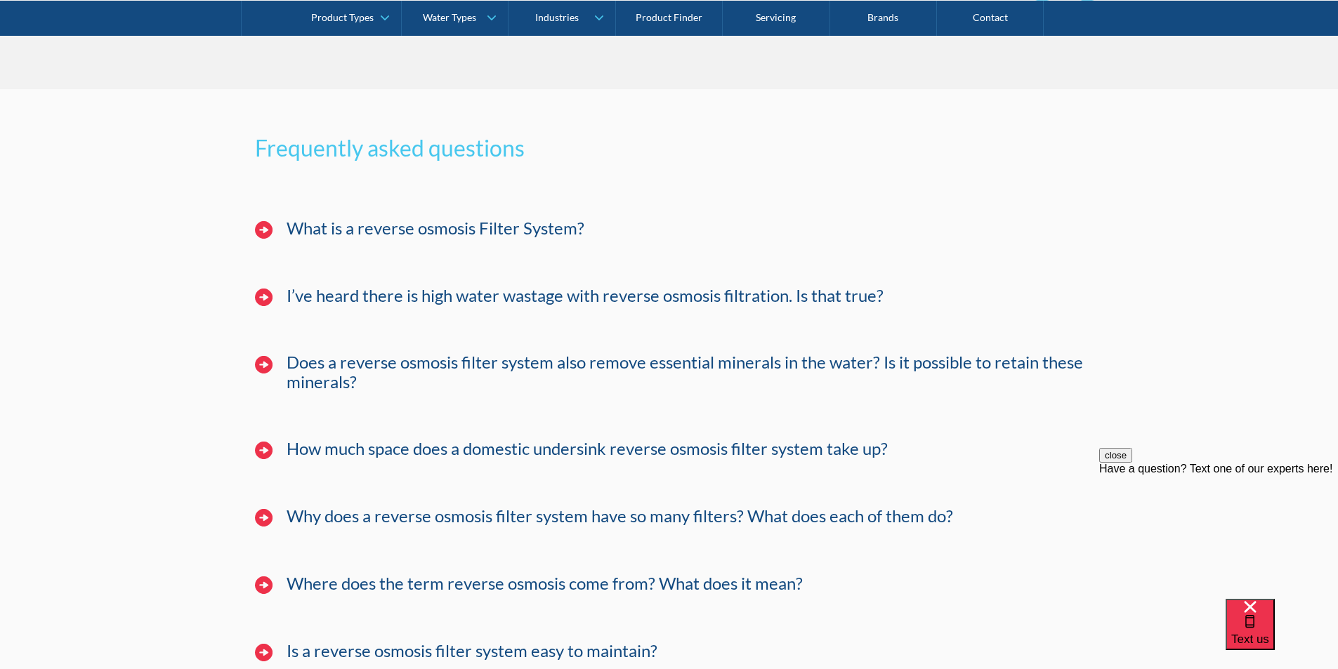
click at [618, 286] on h4 "I’ve heard there is high water wastage with reverse osmosis filtration. Is that…" at bounding box center [585, 296] width 597 height 20
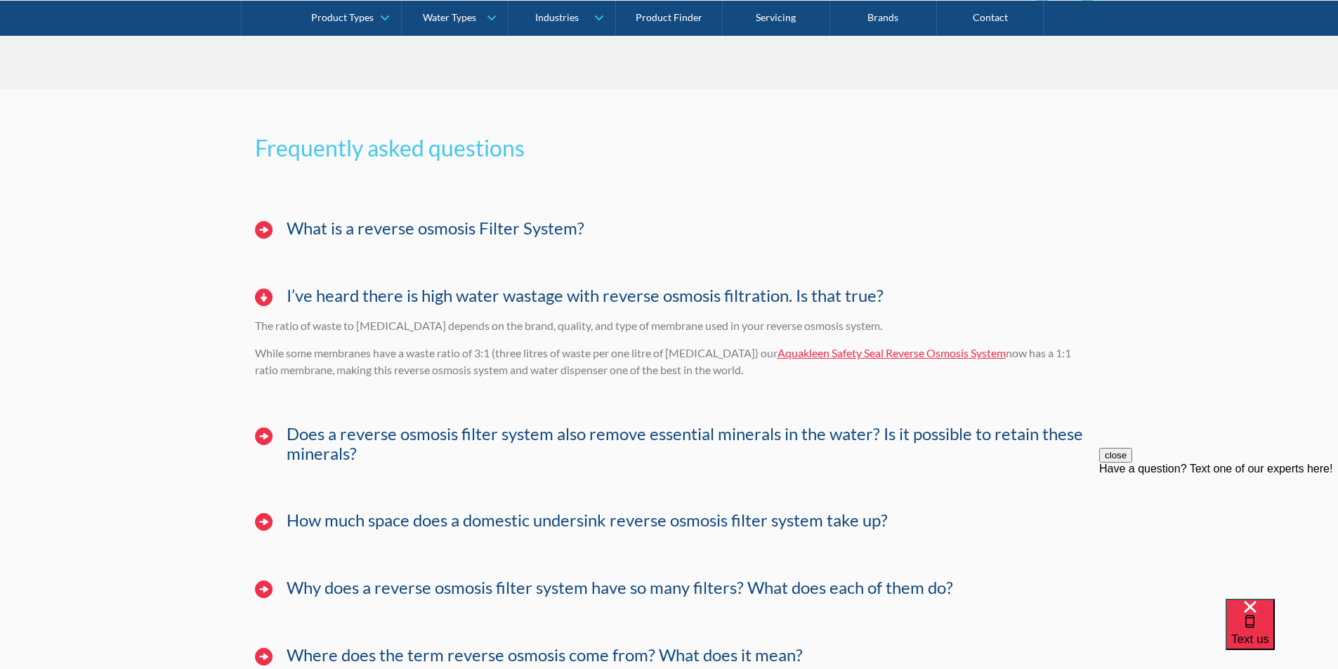
scroll to position [8405, 0]
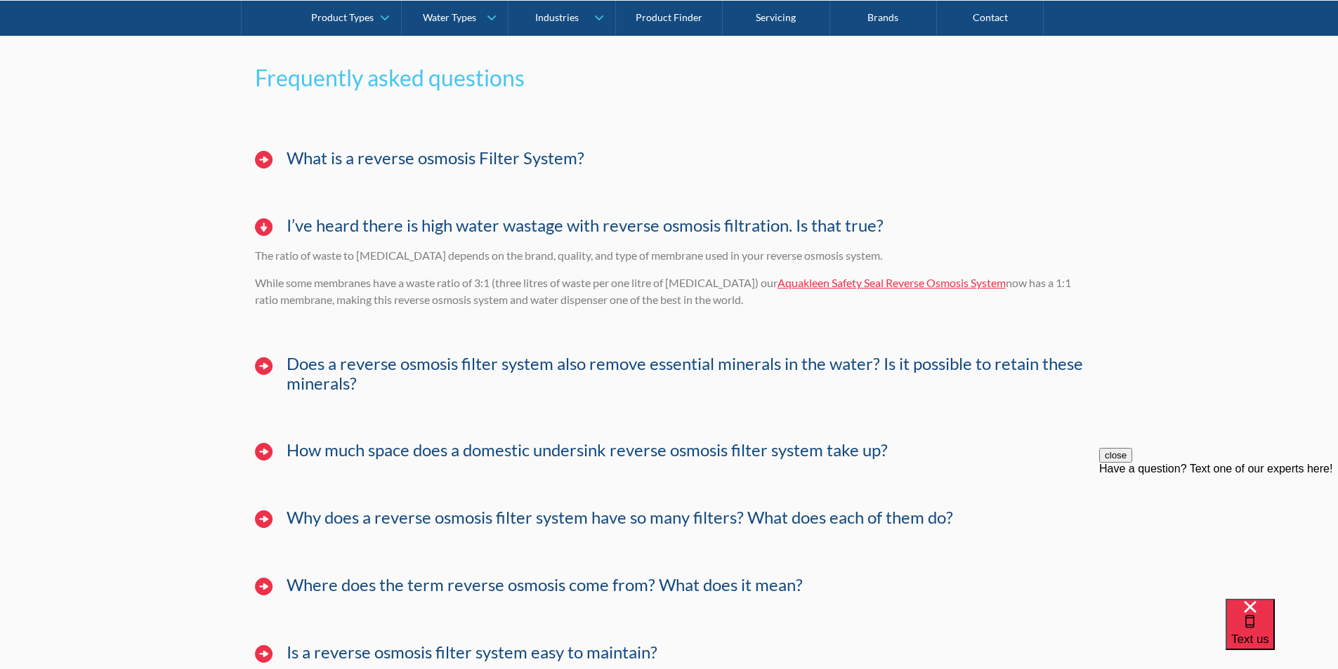
click at [377, 508] on h4 "Why does a reverse osmosis filter system have so many filters? What does each o…" at bounding box center [620, 518] width 667 height 20
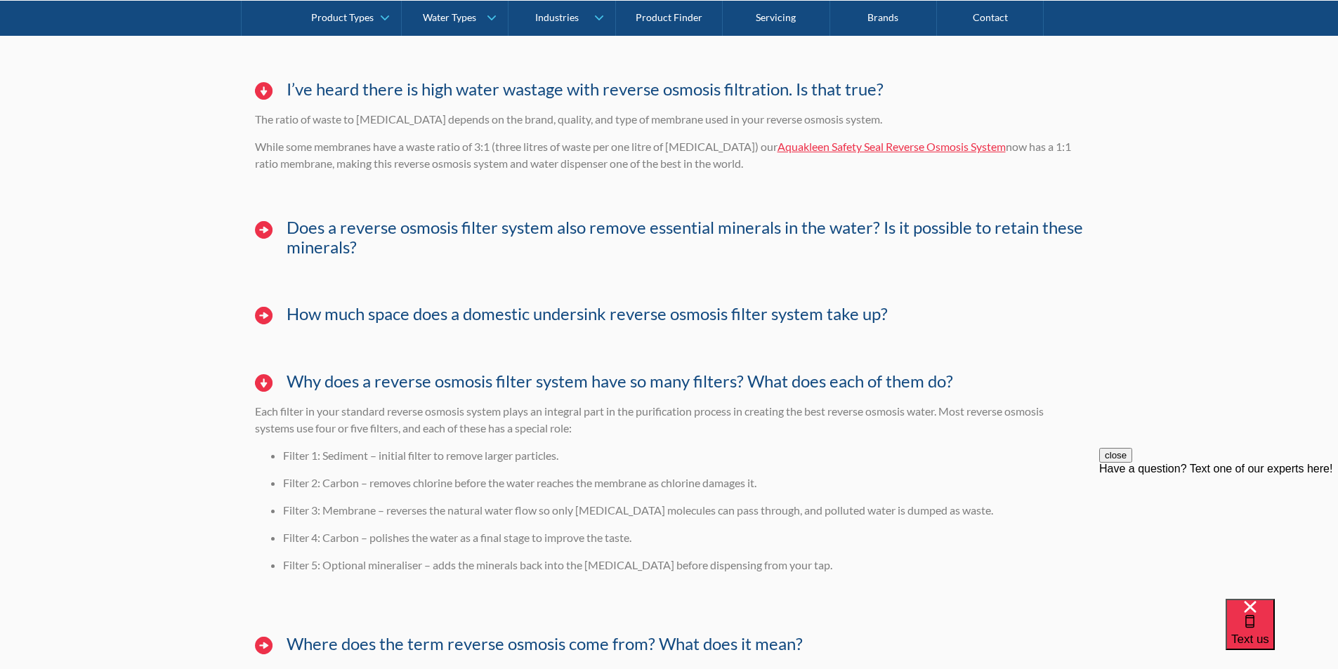
scroll to position [8545, 0]
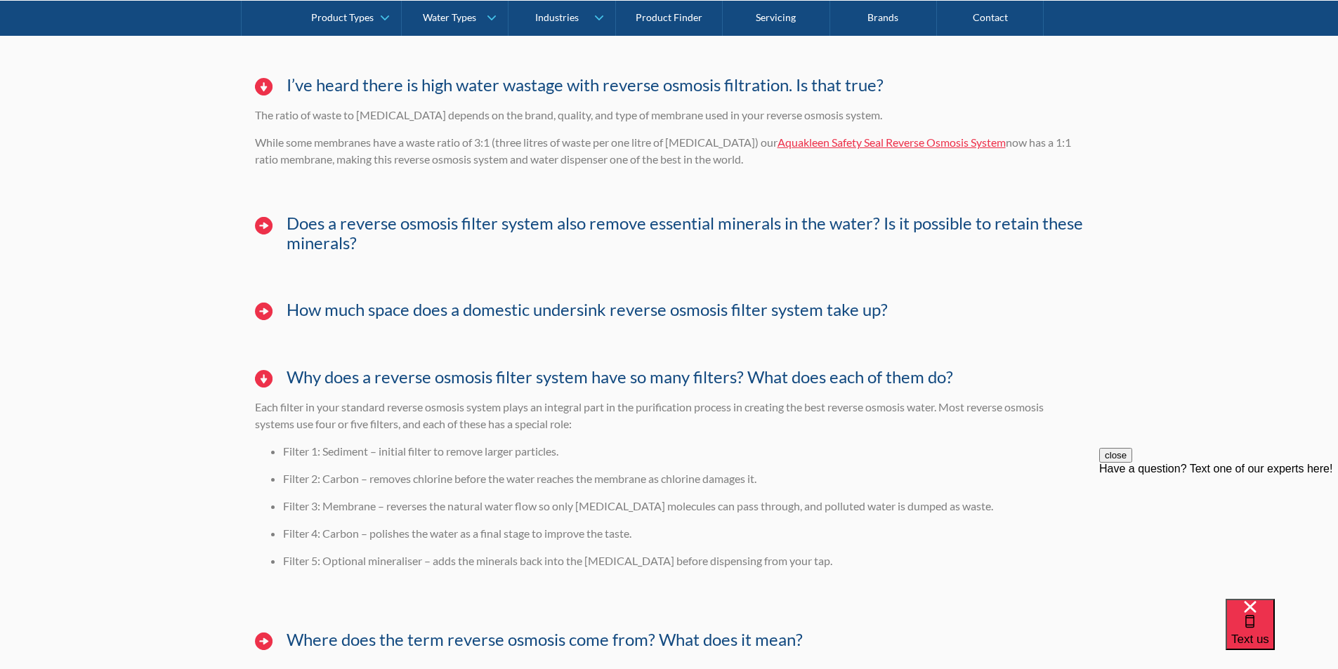
click at [532, 630] on h4 "Where does the term reverse osmosis come from? What does it mean?" at bounding box center [545, 640] width 516 height 20
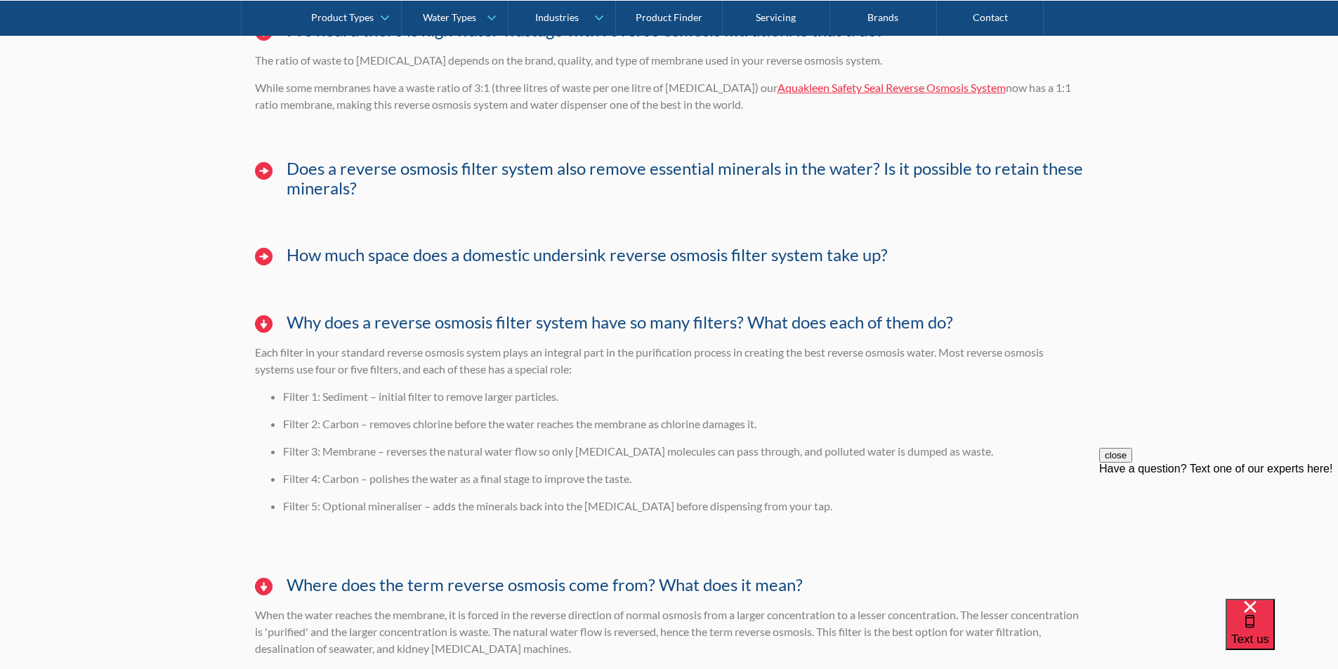
scroll to position [8756, 0]
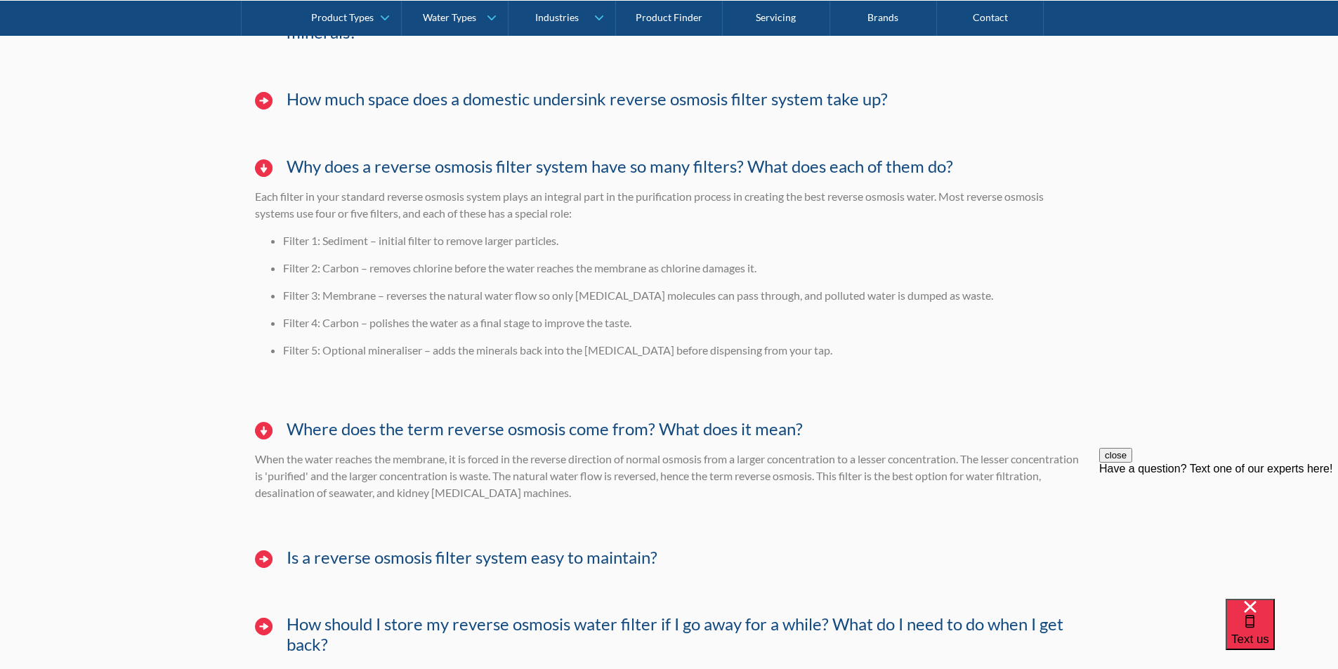
click at [560, 548] on h4 "Is a reverse osmosis filter system easy to maintain?" at bounding box center [472, 558] width 371 height 20
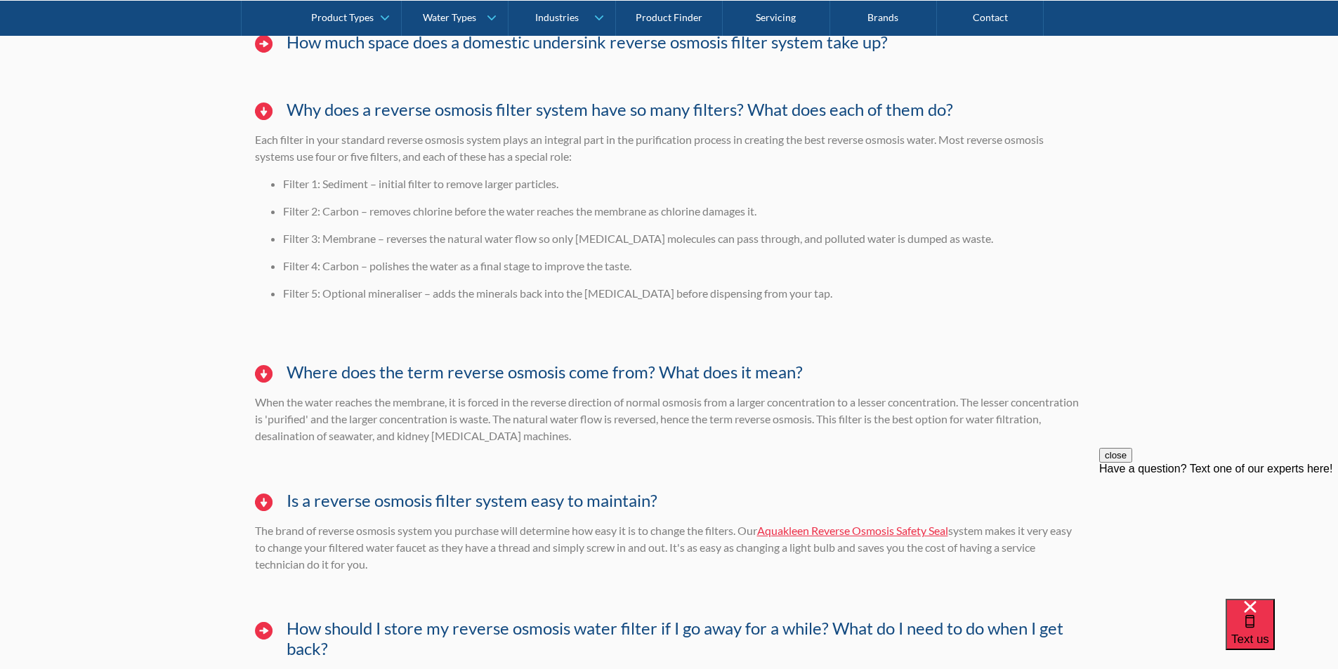
scroll to position [8897, 0]
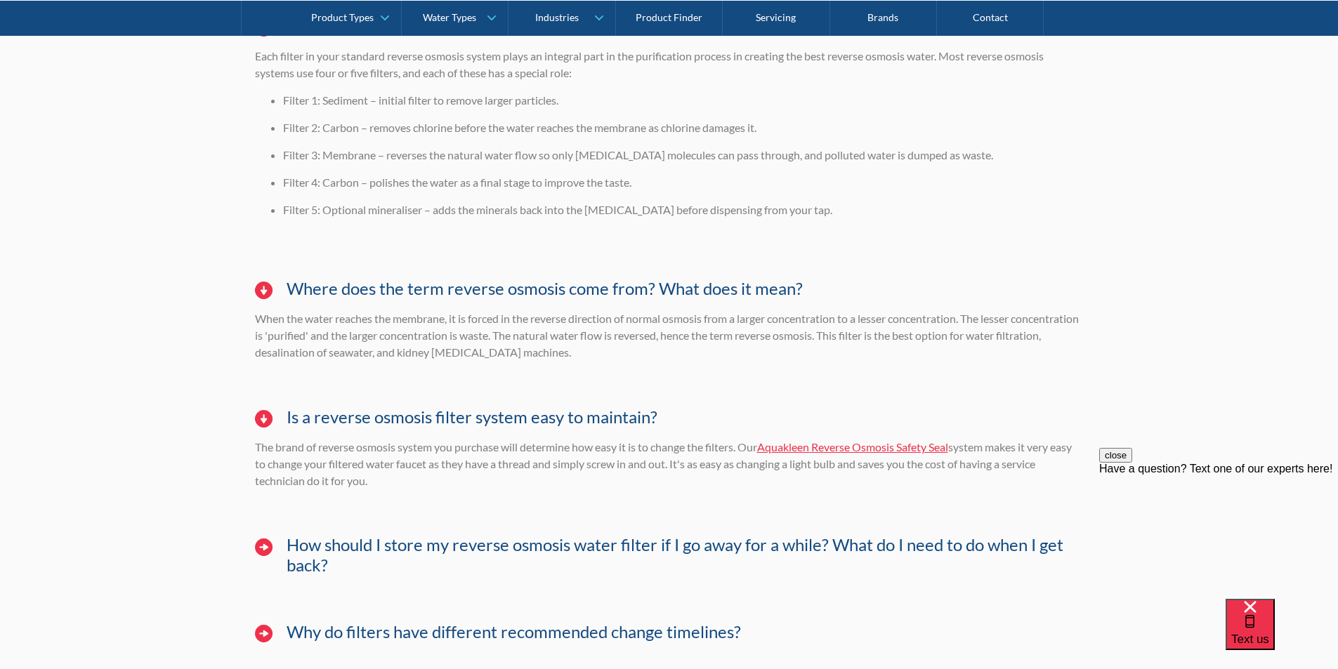
click at [546, 535] on h4 "How should I store my reverse osmosis water filter if I go away for a while? Wh…" at bounding box center [685, 555] width 797 height 41
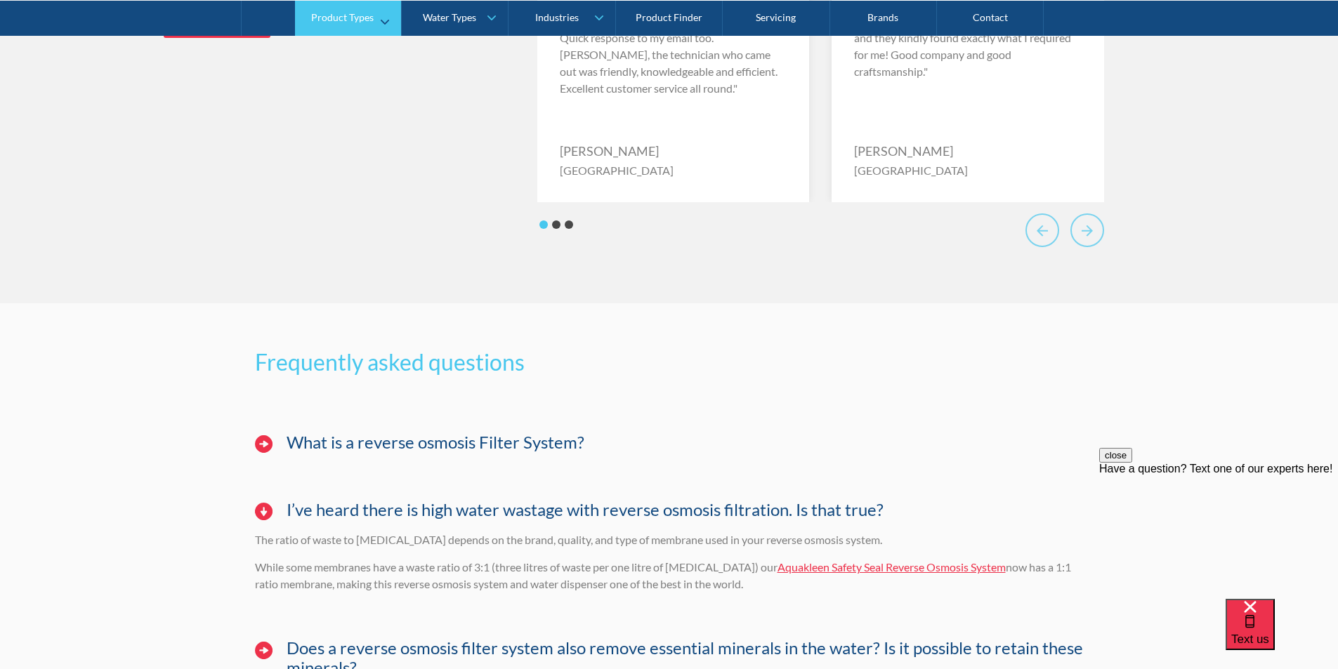
scroll to position [8054, 0]
